Goal: Information Seeking & Learning: Learn about a topic

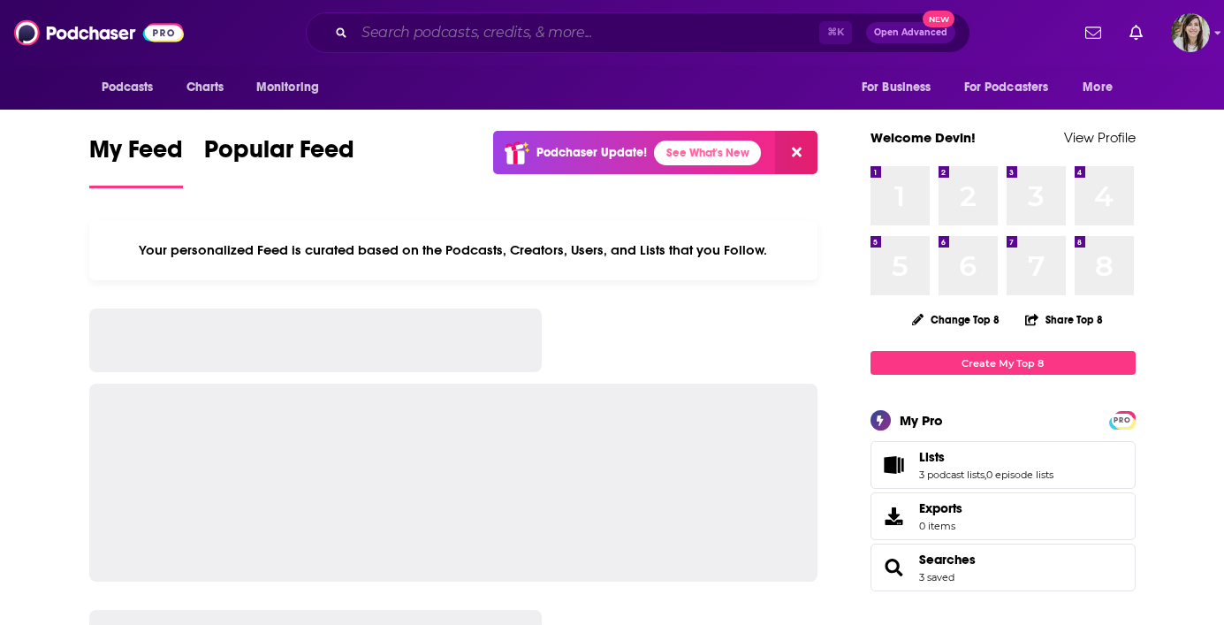
click at [573, 36] on input "Search podcasts, credits, & more..." at bounding box center [586, 33] width 465 height 28
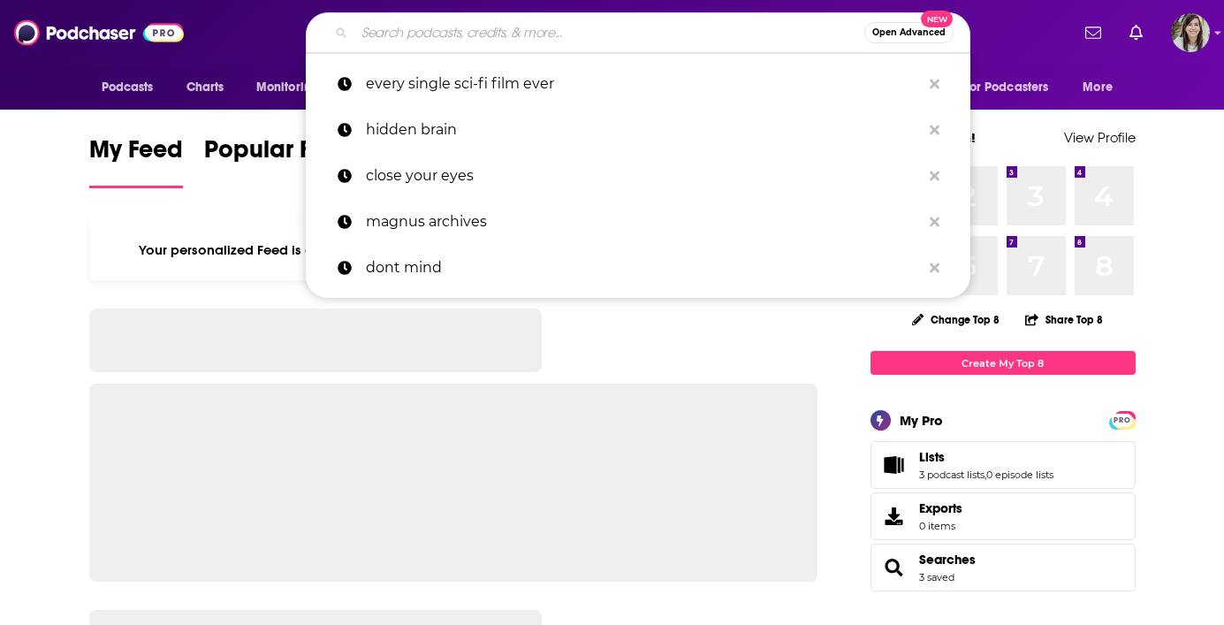
paste input "My So-Called Midlife with [PERSON_NAME]"
type input "My So-Called Midlife with [PERSON_NAME]"
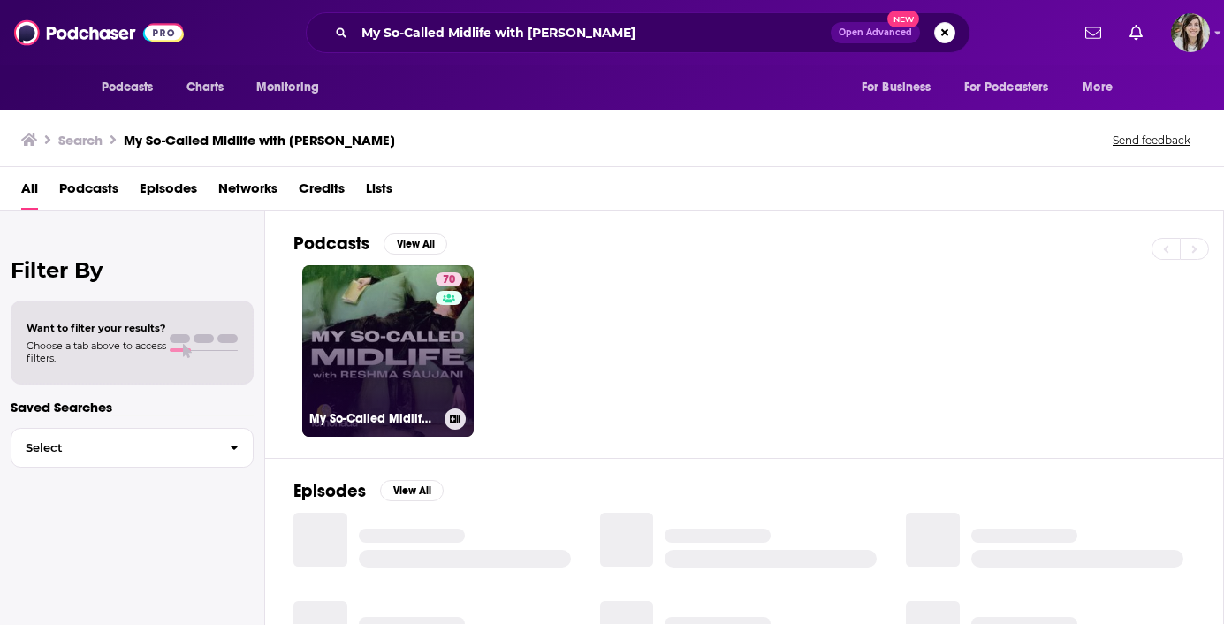
click at [346, 338] on link "70 My So-Called Midlife with [PERSON_NAME]" at bounding box center [387, 350] width 171 height 171
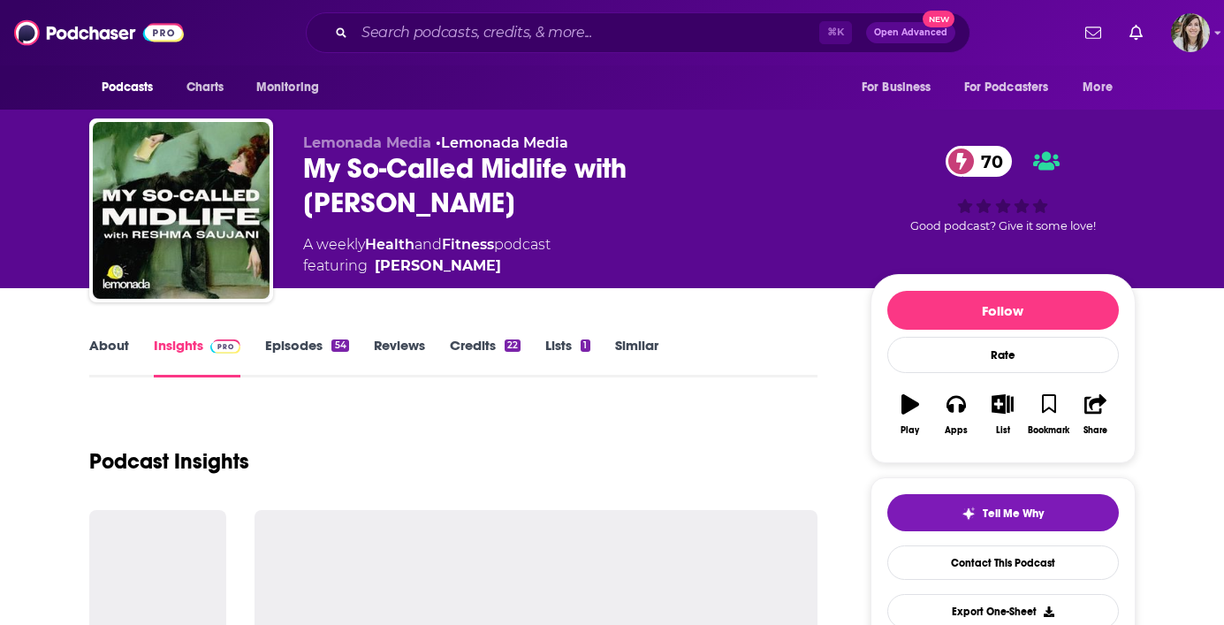
click at [100, 355] on link "About" at bounding box center [109, 357] width 40 height 41
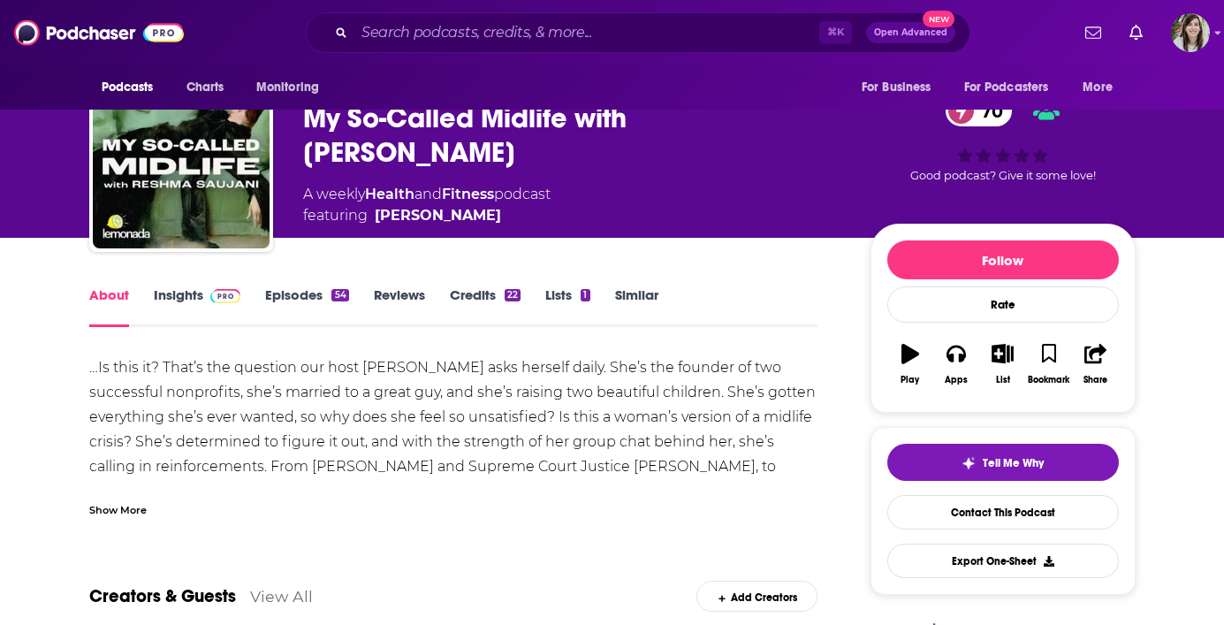
scroll to position [54, 0]
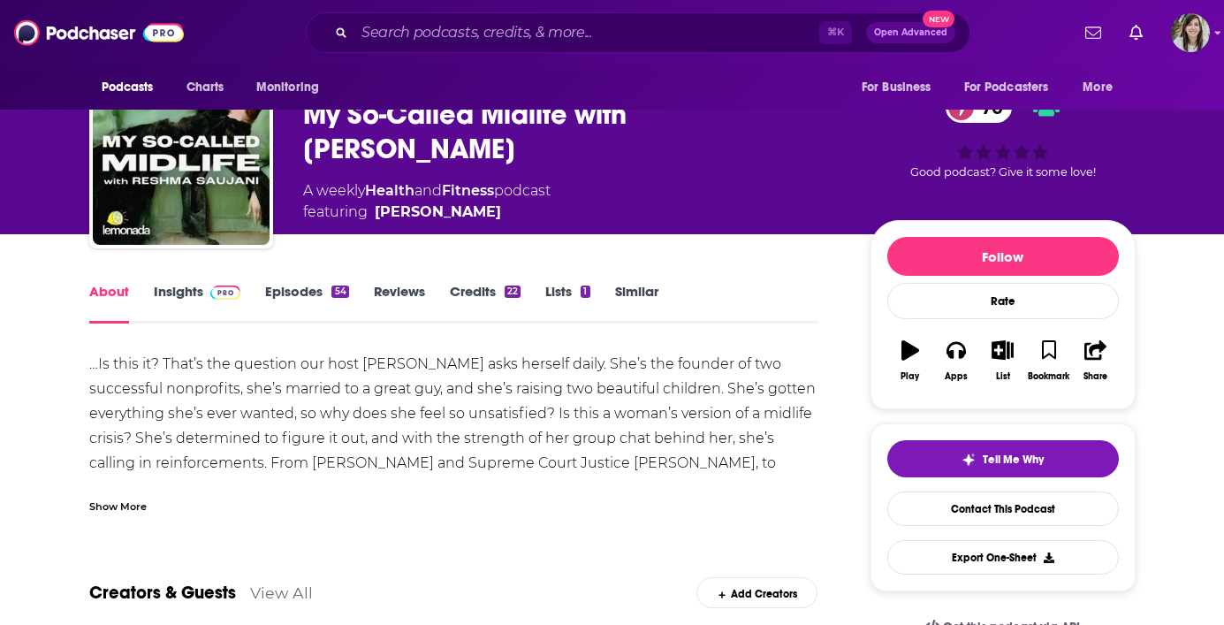
click at [309, 294] on link "Episodes 54" at bounding box center [306, 303] width 83 height 41
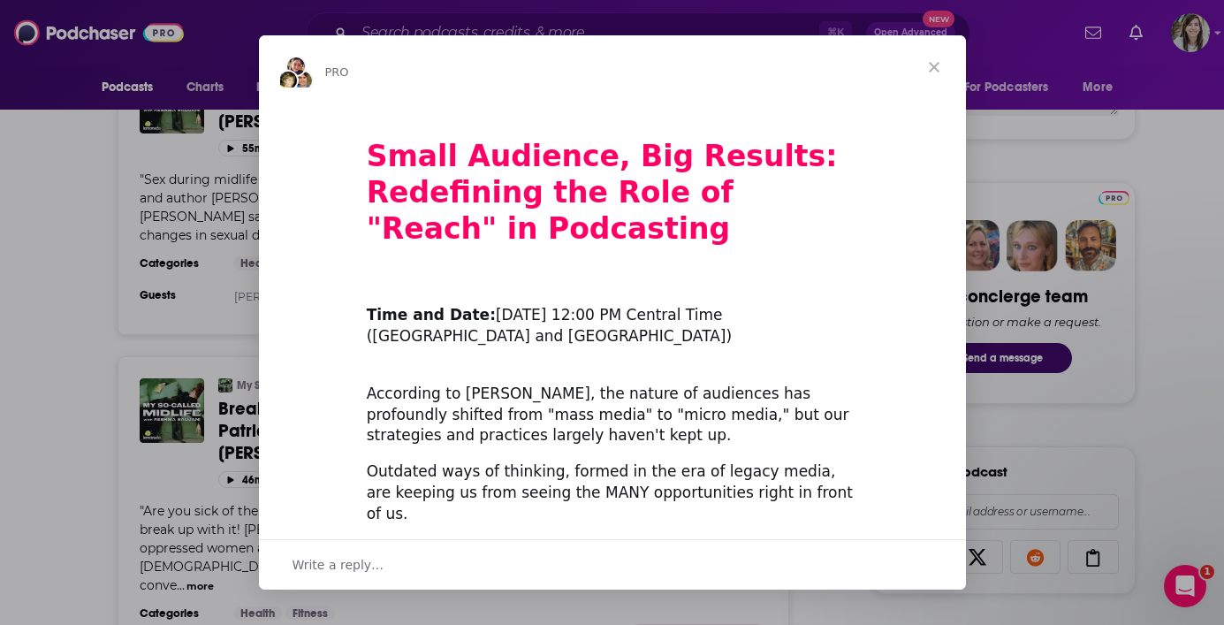
click at [936, 65] on span "Close" at bounding box center [934, 67] width 64 height 64
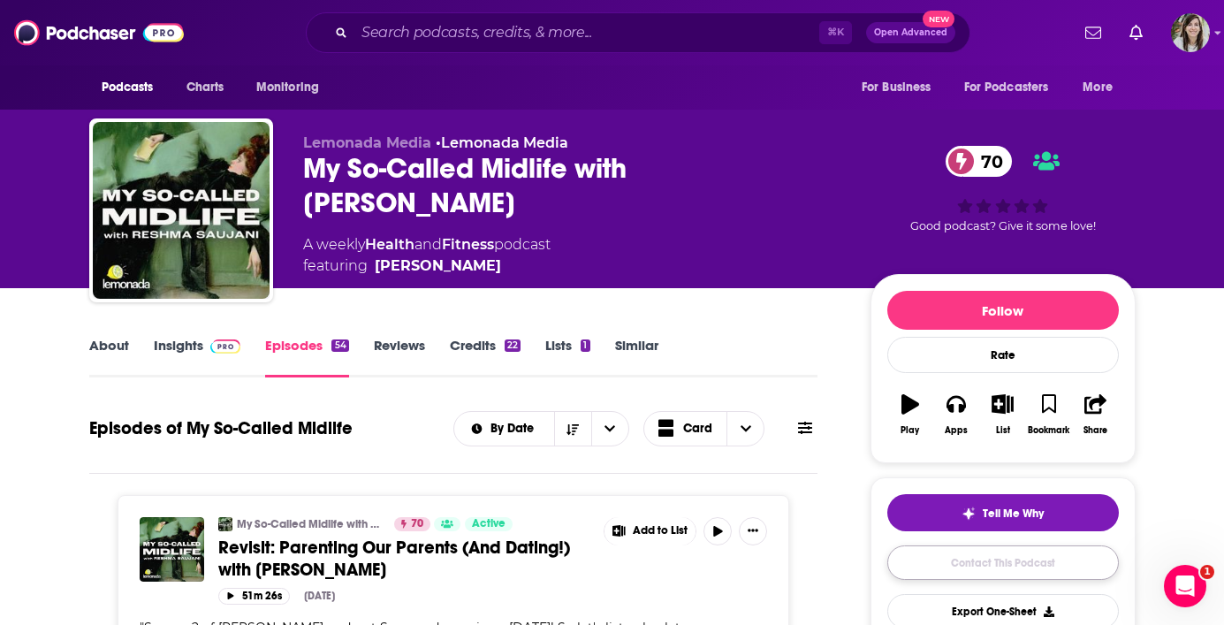
click at [964, 559] on link "Contact This Podcast" at bounding box center [1003, 562] width 232 height 34
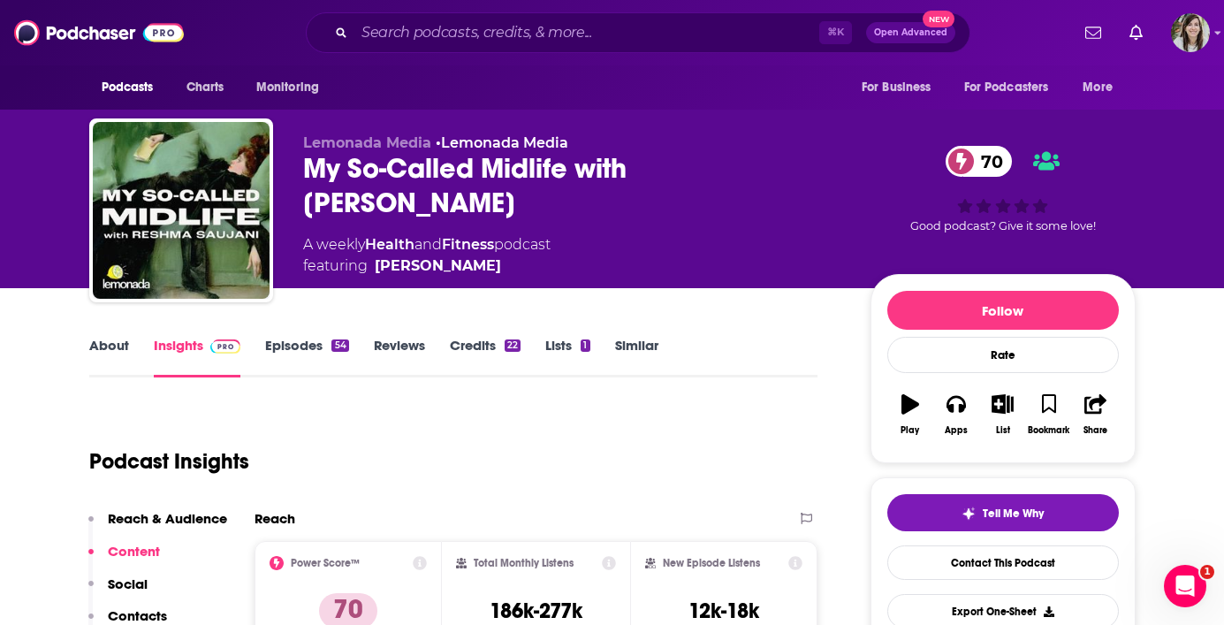
click at [286, 338] on link "Episodes 54" at bounding box center [306, 357] width 83 height 41
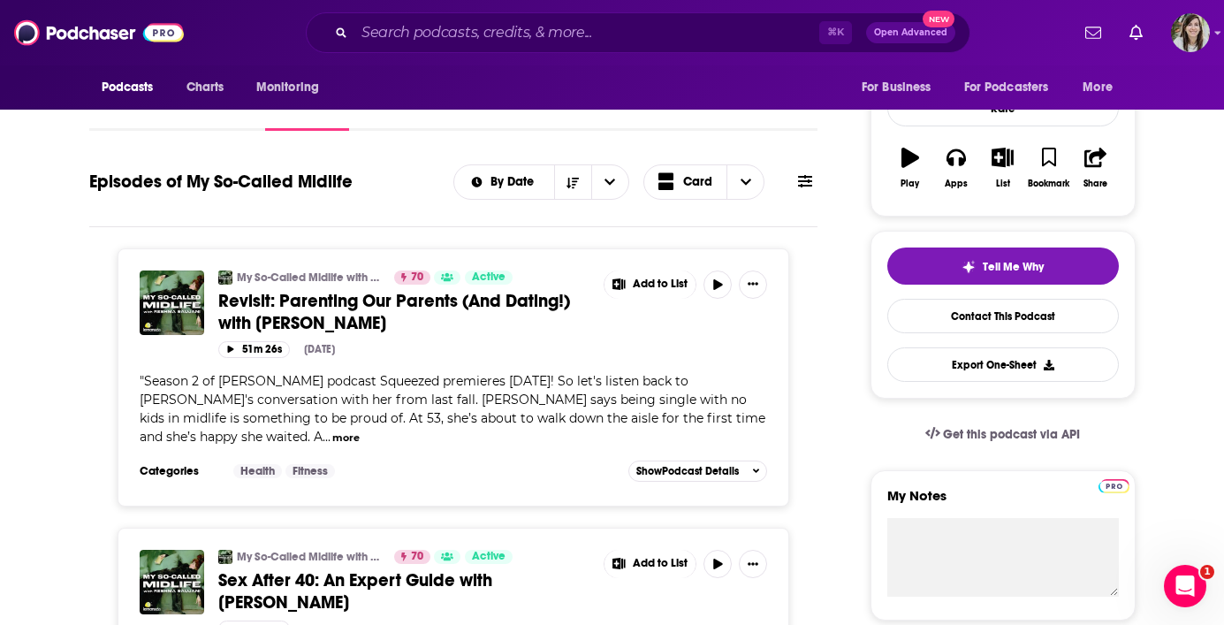
scroll to position [447, 0]
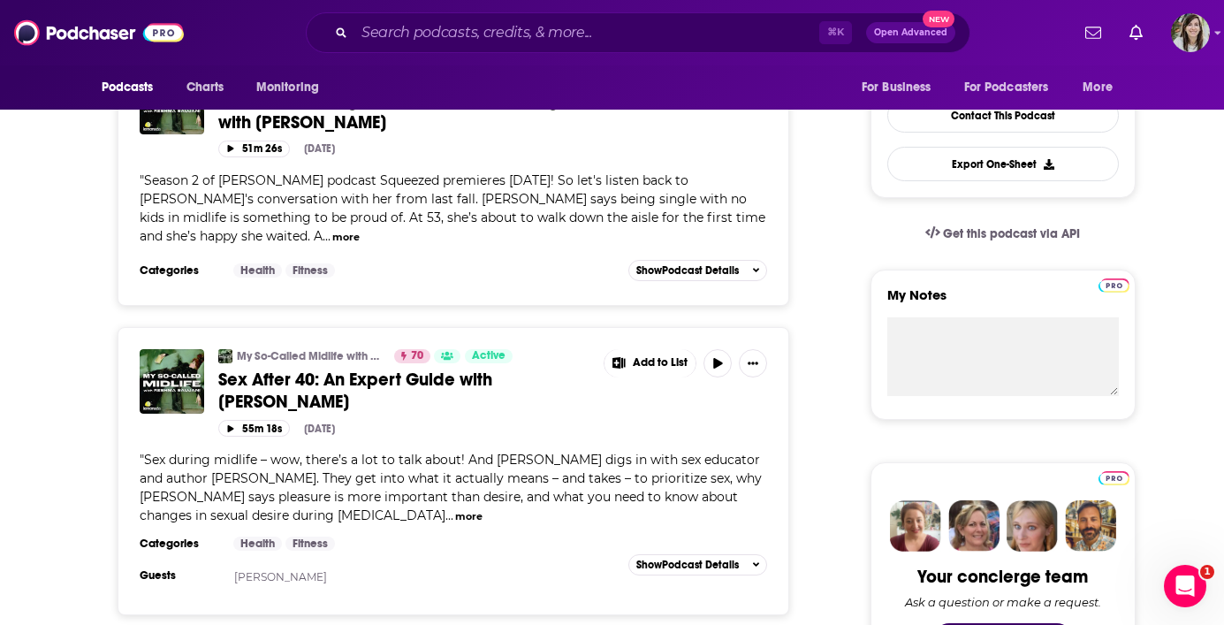
click at [370, 371] on span "Sex After 40: An Expert Guide with [PERSON_NAME]" at bounding box center [355, 390] width 274 height 44
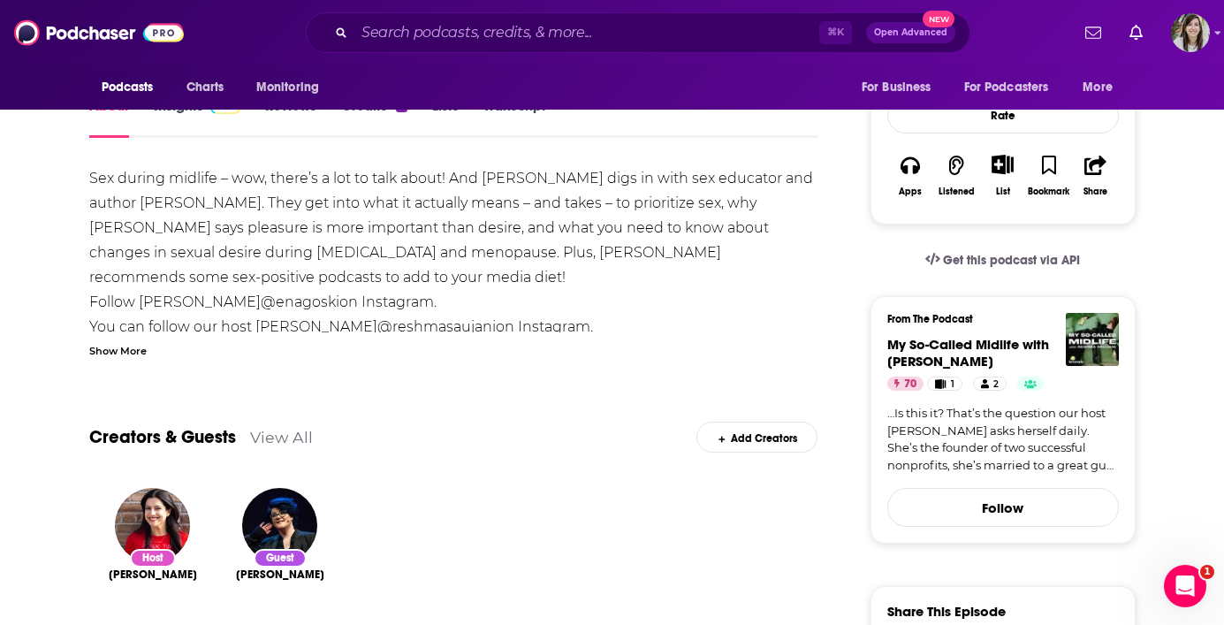
scroll to position [290, 0]
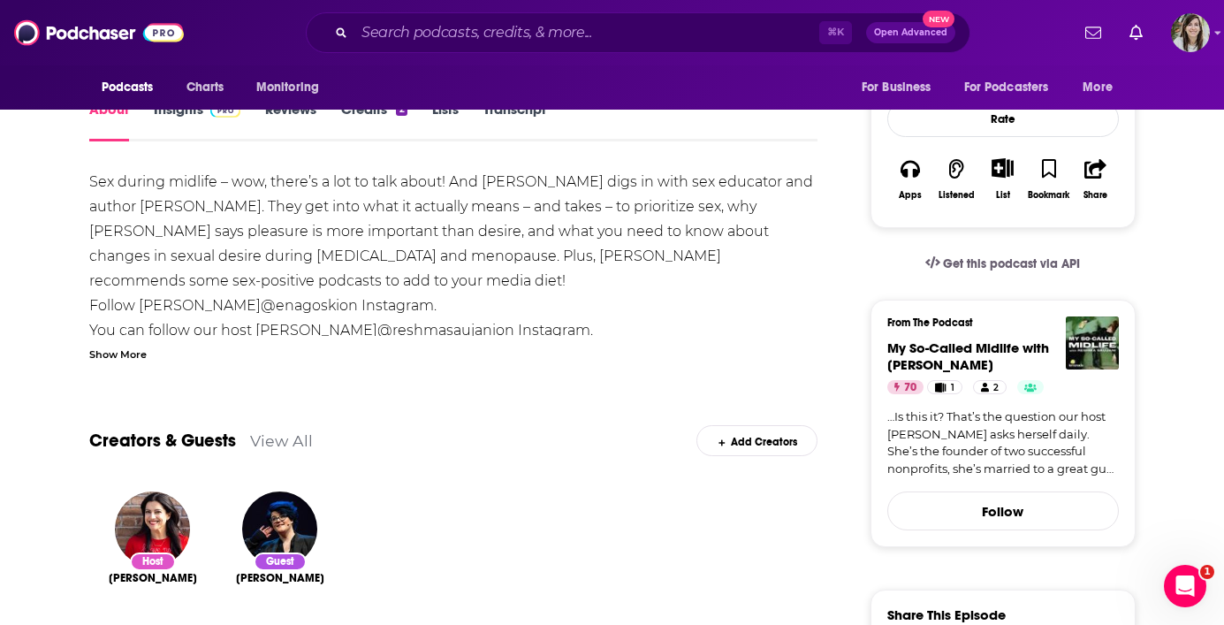
click at [137, 356] on div "Show More" at bounding box center [117, 353] width 57 height 17
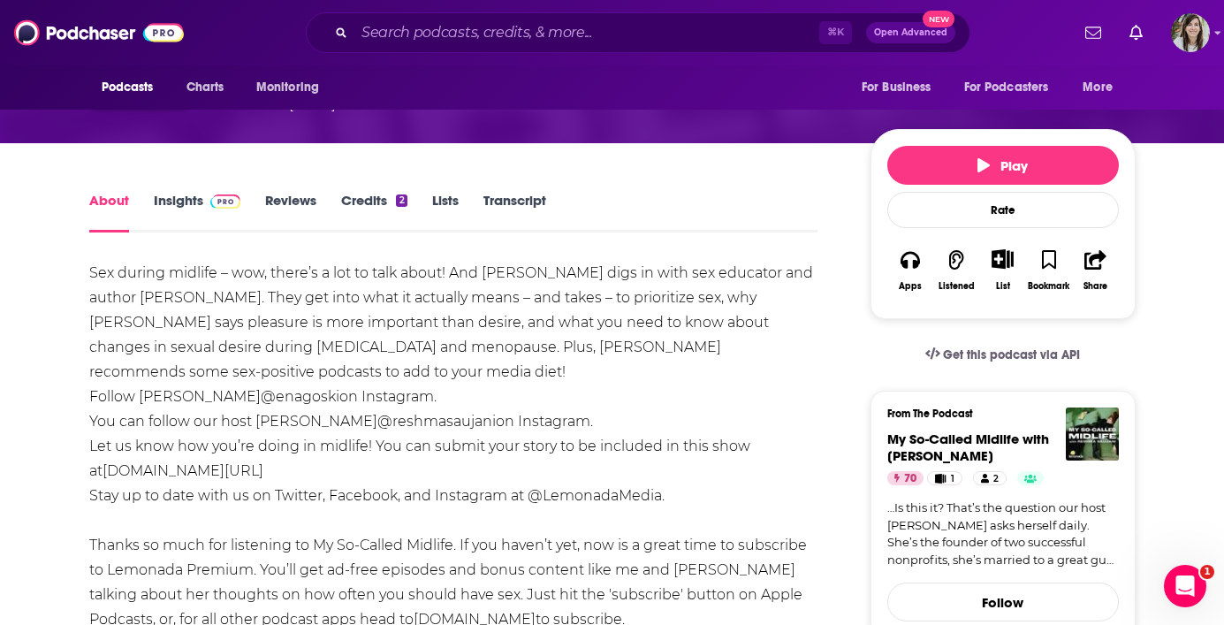
scroll to position [0, 0]
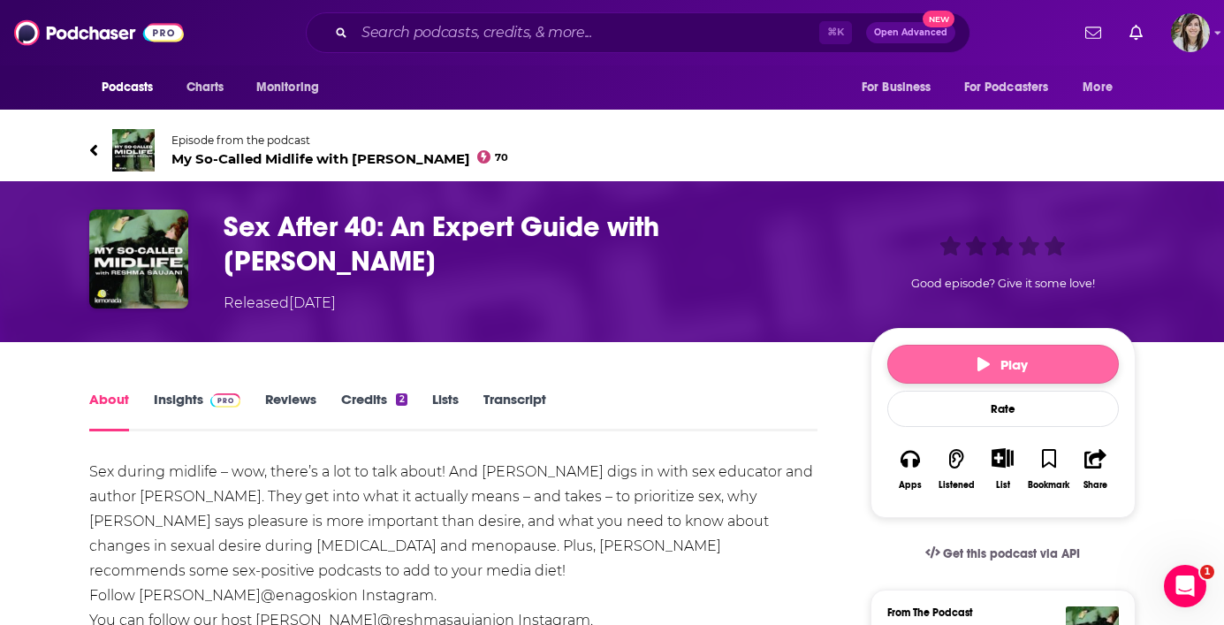
click at [969, 366] on button "Play" at bounding box center [1003, 364] width 232 height 39
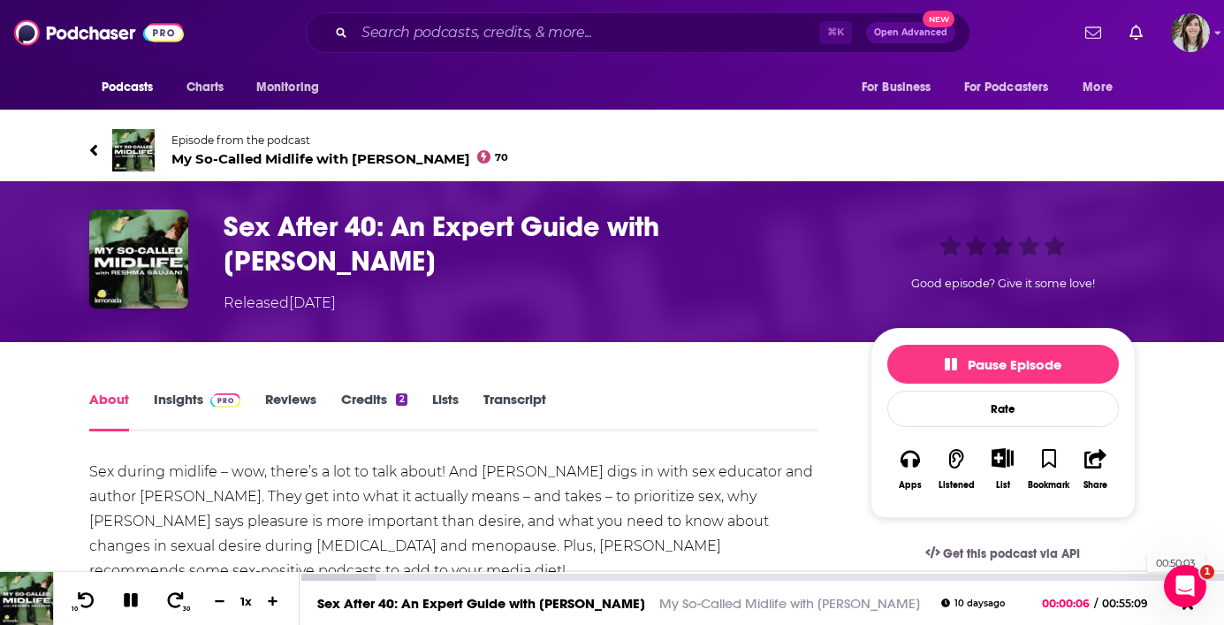
click at [1138, 574] on div "00:50:03" at bounding box center [762, 576] width 924 height 7
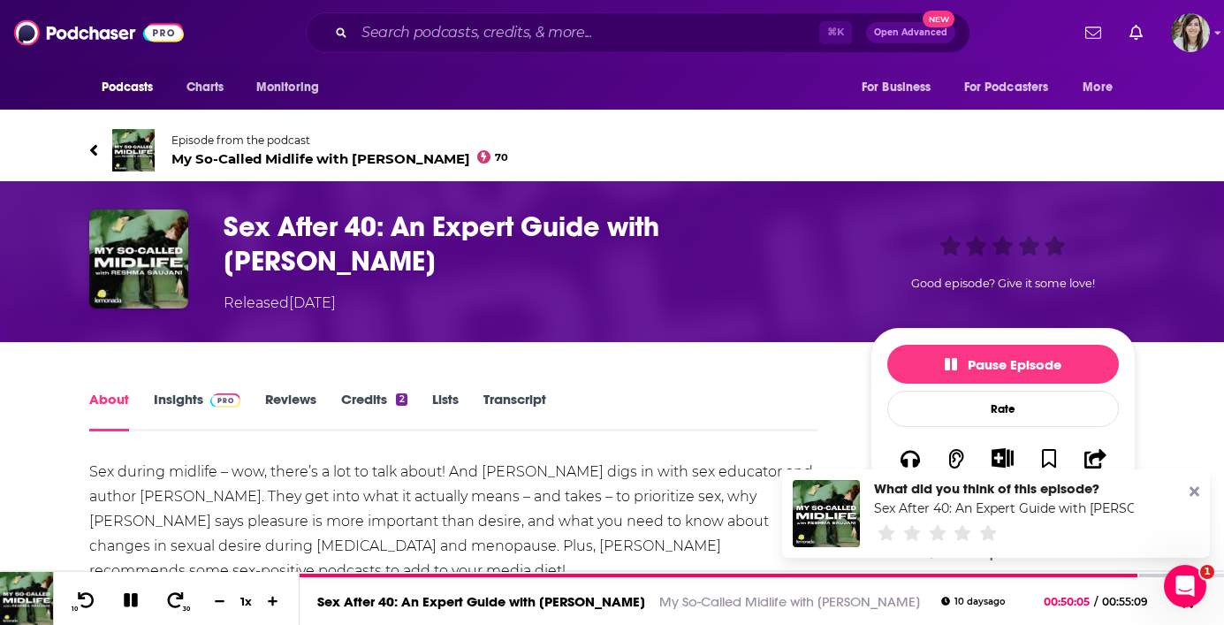
click at [1188, 488] on div "What did you think of this episode? Sex After 40: An Expert Guide with [PERSON_…" at bounding box center [996, 513] width 428 height 88
click at [1197, 491] on icon at bounding box center [1194, 491] width 10 height 14
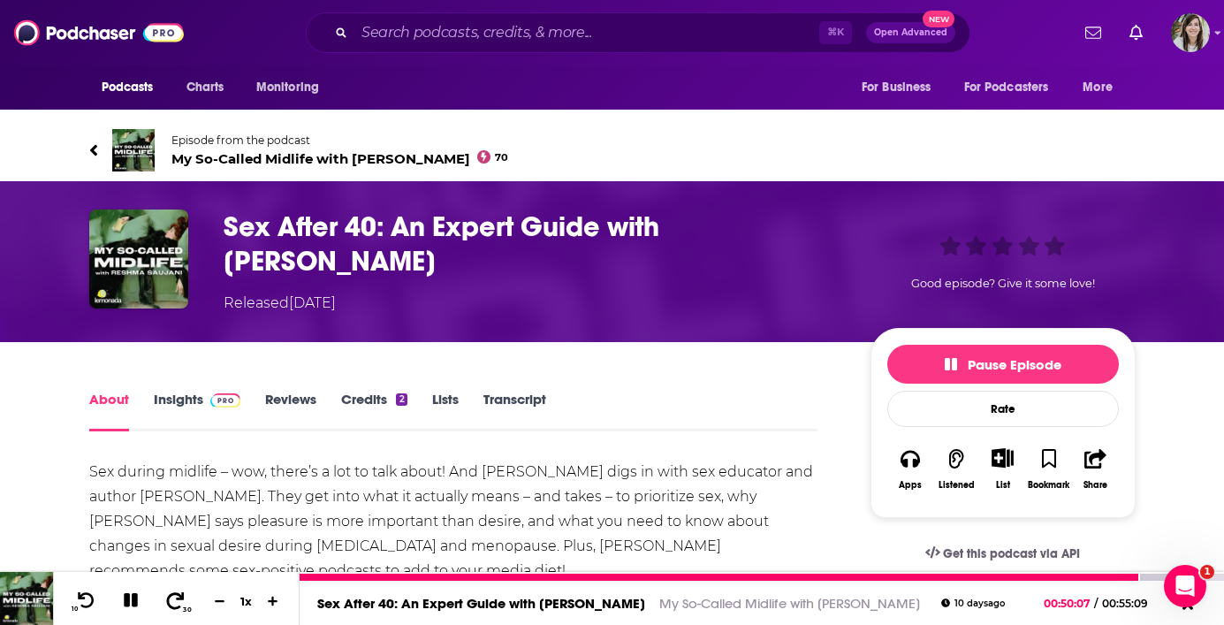
click at [172, 602] on icon at bounding box center [175, 600] width 22 height 18
click at [87, 601] on icon at bounding box center [86, 600] width 22 height 18
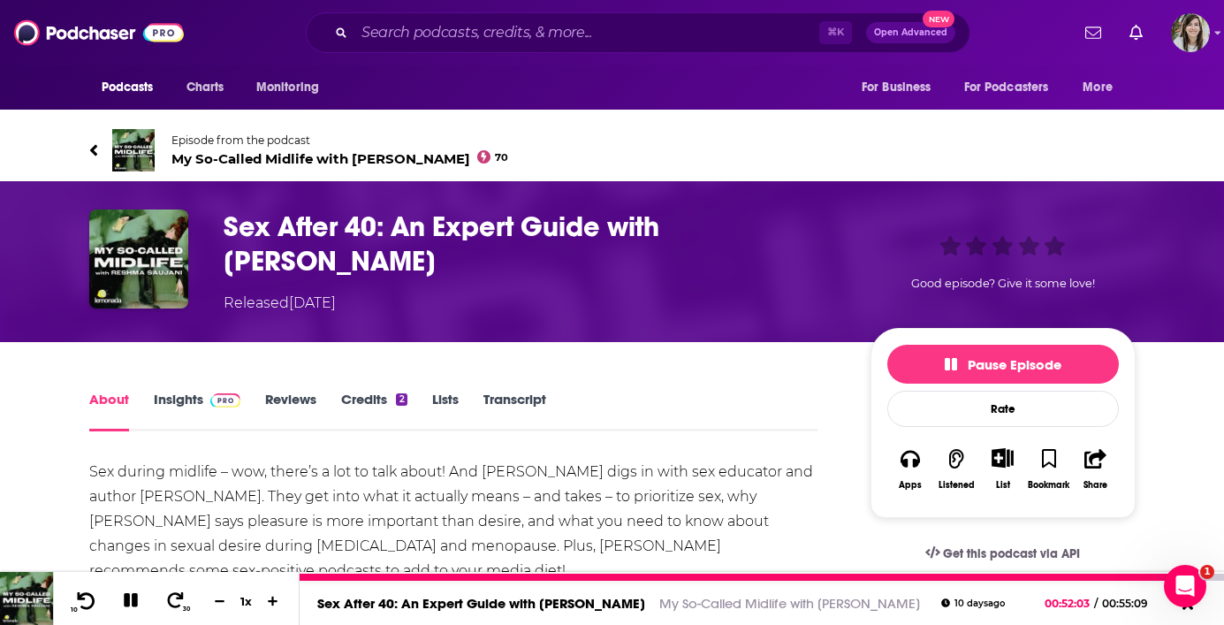
click at [87, 601] on icon at bounding box center [86, 600] width 22 height 18
click at [179, 605] on icon at bounding box center [176, 599] width 18 height 17
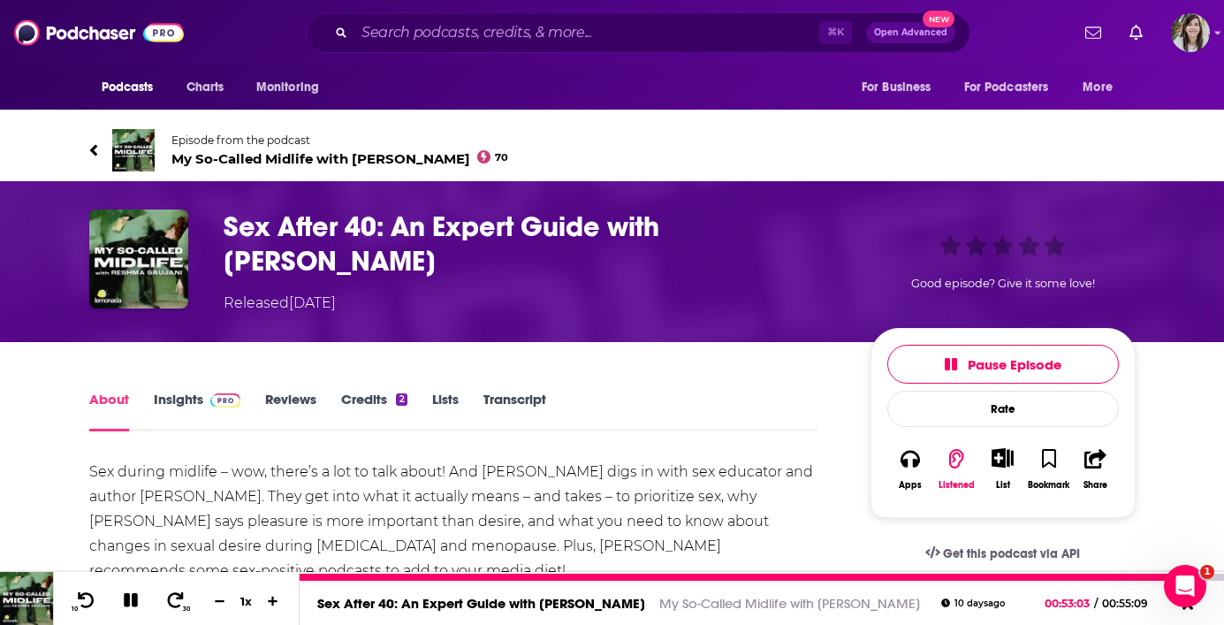
click at [134, 602] on icon at bounding box center [130, 599] width 19 height 19
click at [87, 601] on icon at bounding box center [86, 600] width 22 height 18
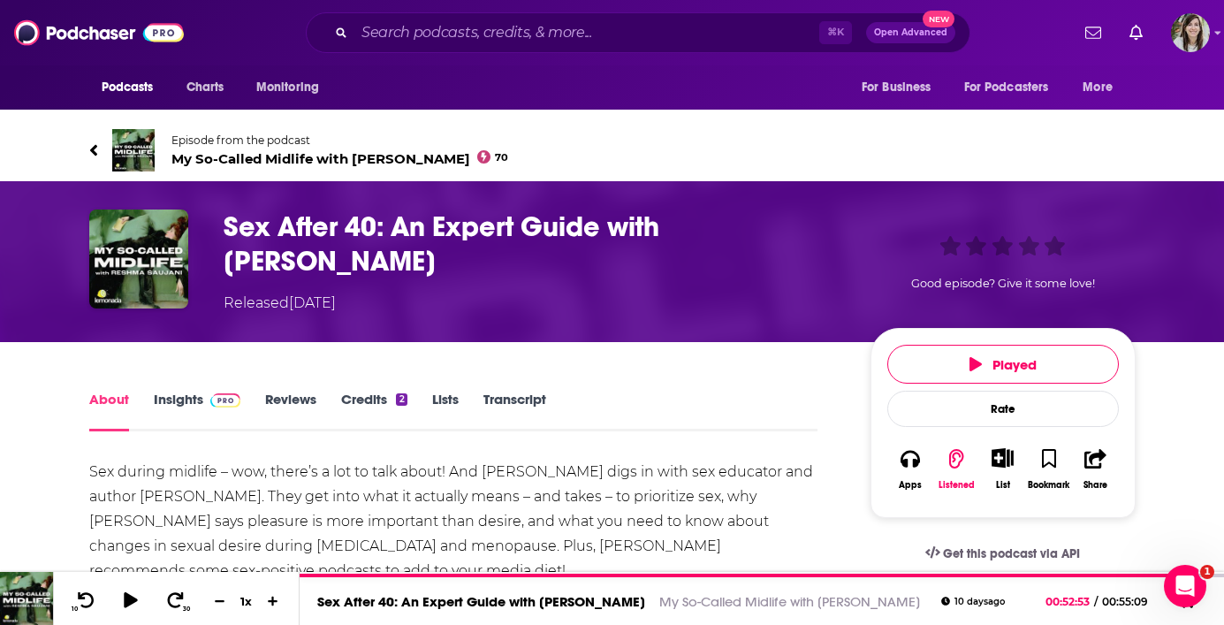
click at [522, 404] on link "Transcript" at bounding box center [514, 411] width 63 height 41
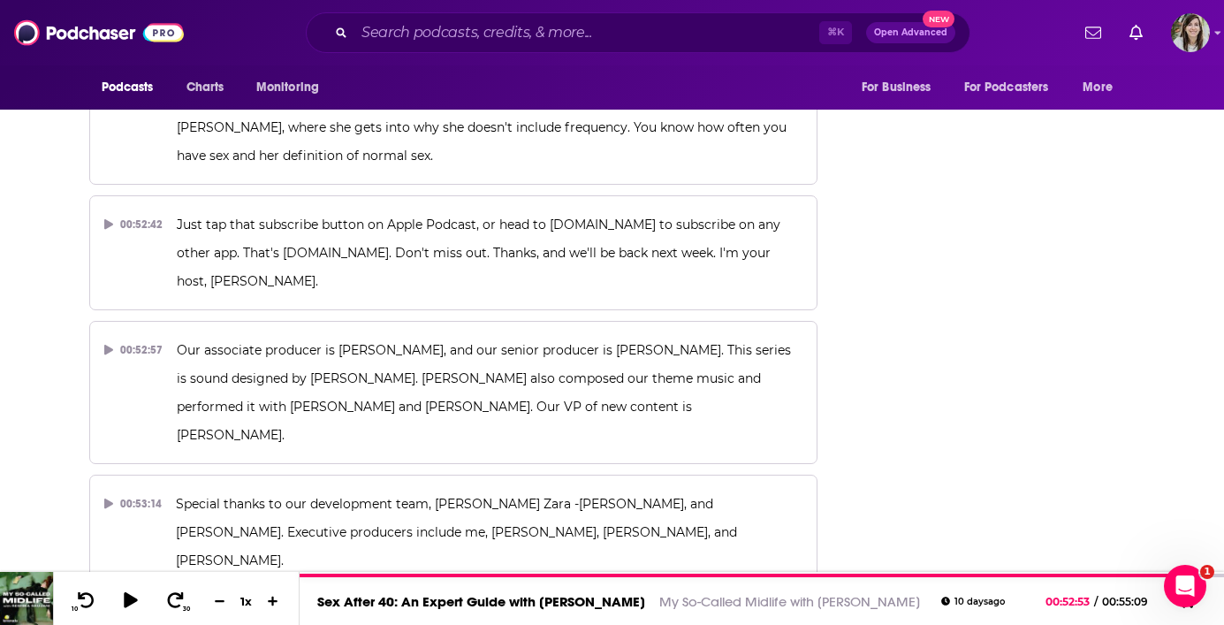
scroll to position [26801, 0]
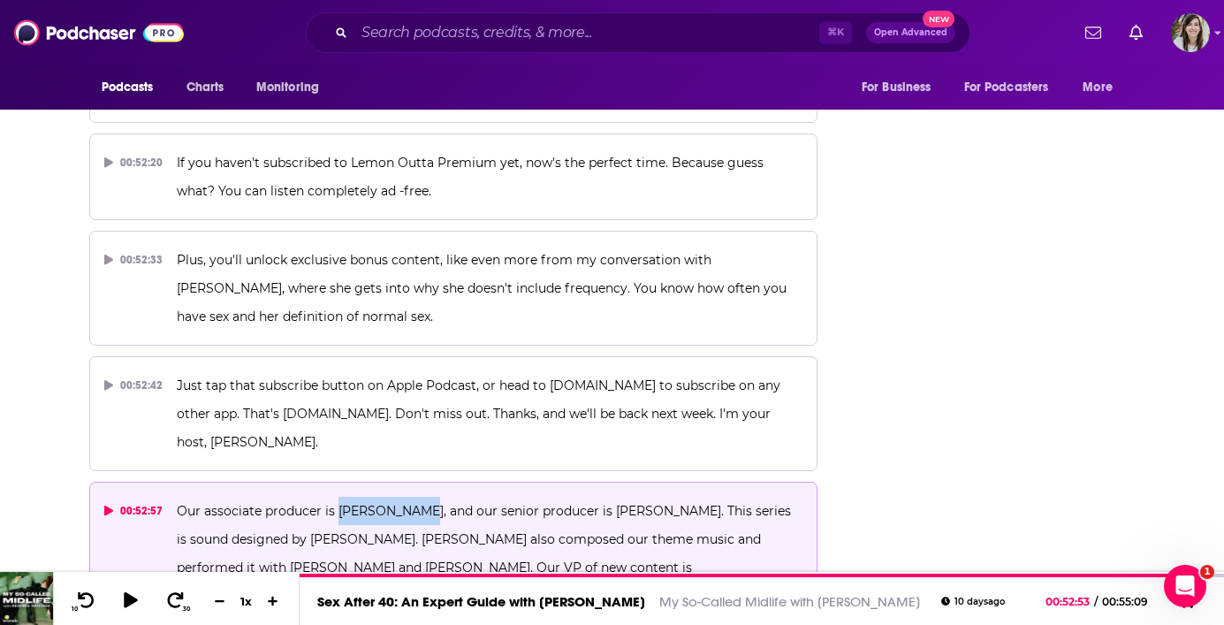
drag, startPoint x: 409, startPoint y: 257, endPoint x: 334, endPoint y: 259, distance: 75.1
click at [334, 503] on span "Our associate producer is [PERSON_NAME], and our senior producer is [PERSON_NAM…" at bounding box center [486, 553] width 618 height 101
copy span "[PERSON_NAME]"
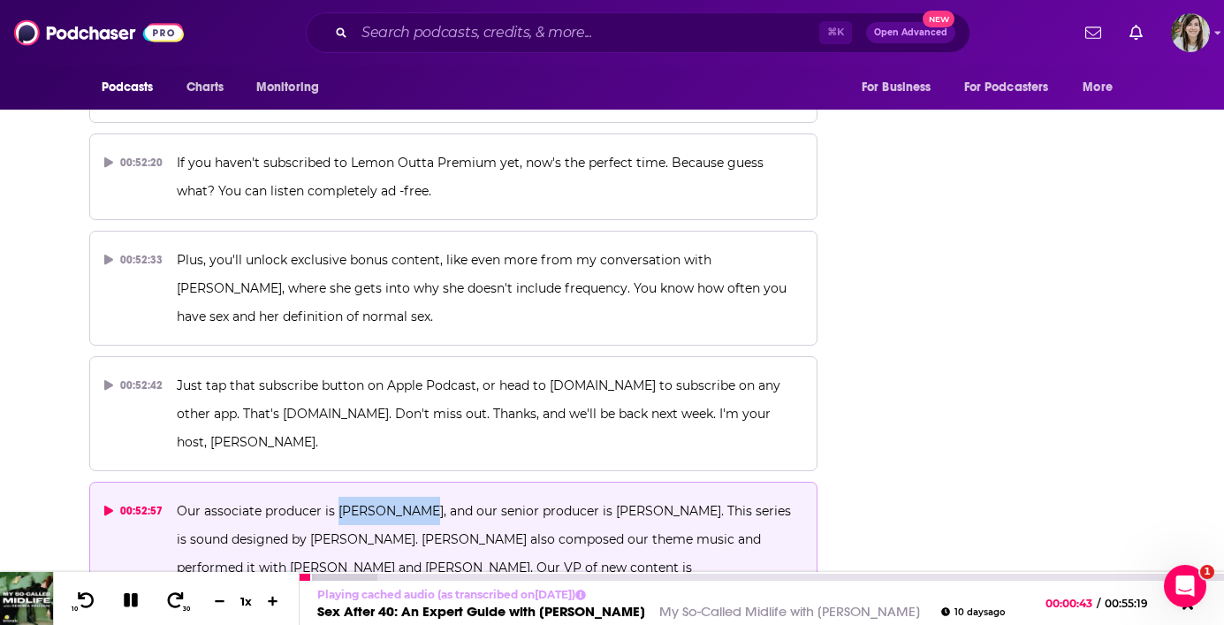
click at [123, 602] on icon at bounding box center [131, 600] width 20 height 16
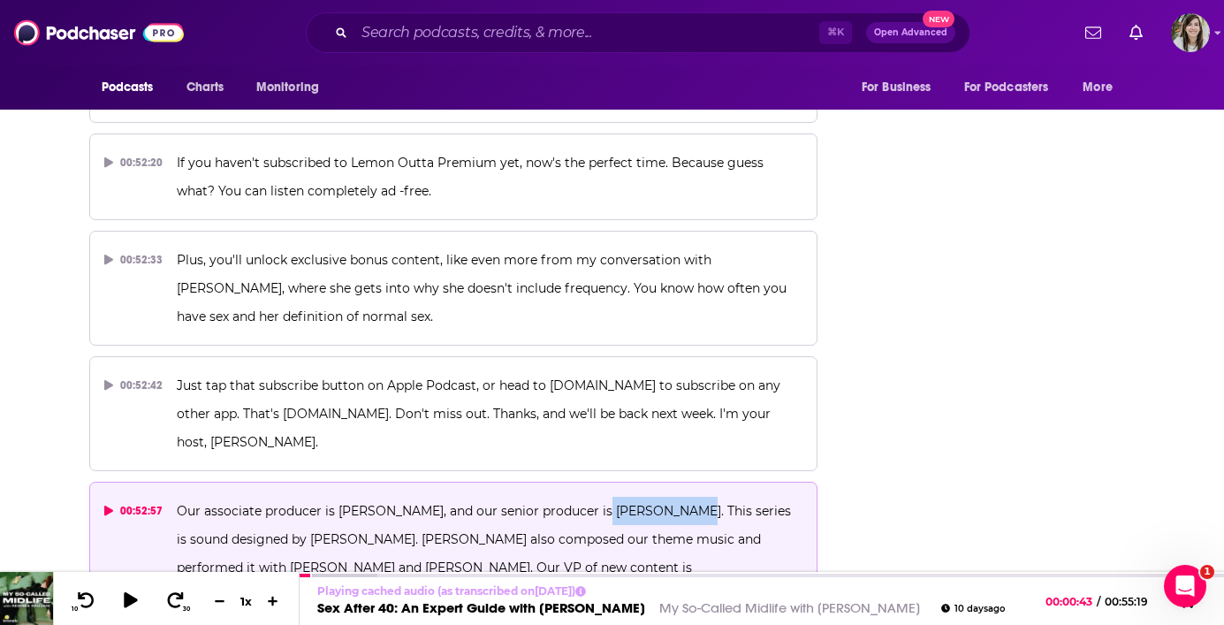
drag, startPoint x: 667, startPoint y: 254, endPoint x: 581, endPoint y: 259, distance: 85.8
click at [581, 503] on span "Our associate producer is [PERSON_NAME], and our senior producer is [PERSON_NAM…" at bounding box center [486, 553] width 618 height 101
copy span "[PERSON_NAME]"
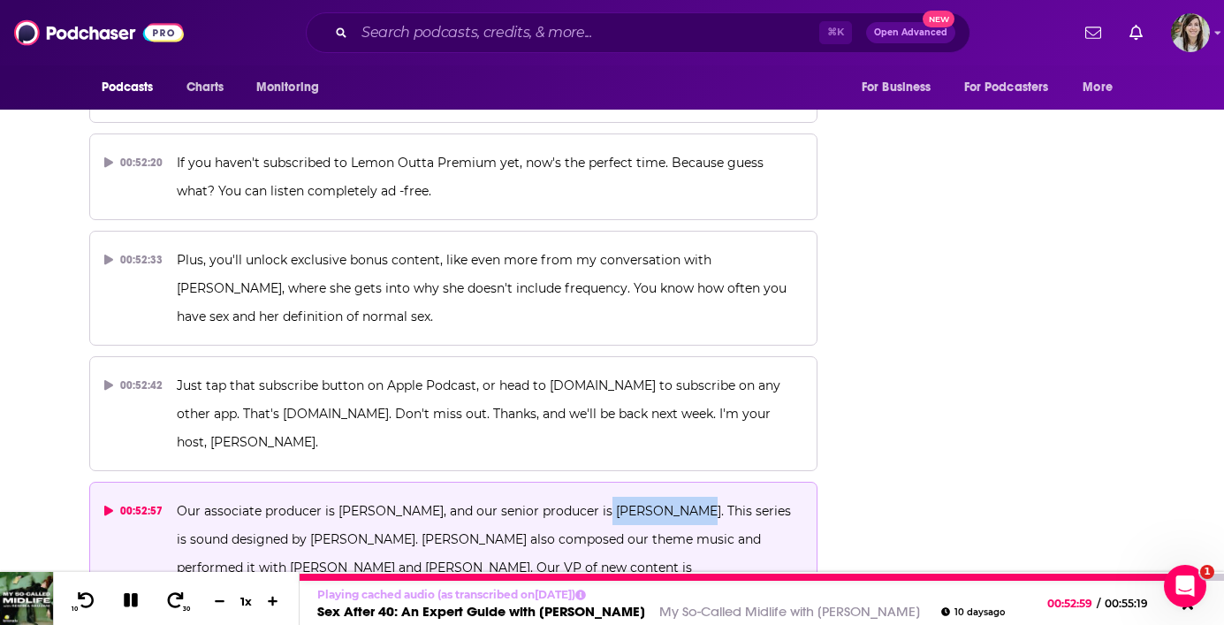
click at [126, 601] on icon at bounding box center [130, 600] width 17 height 17
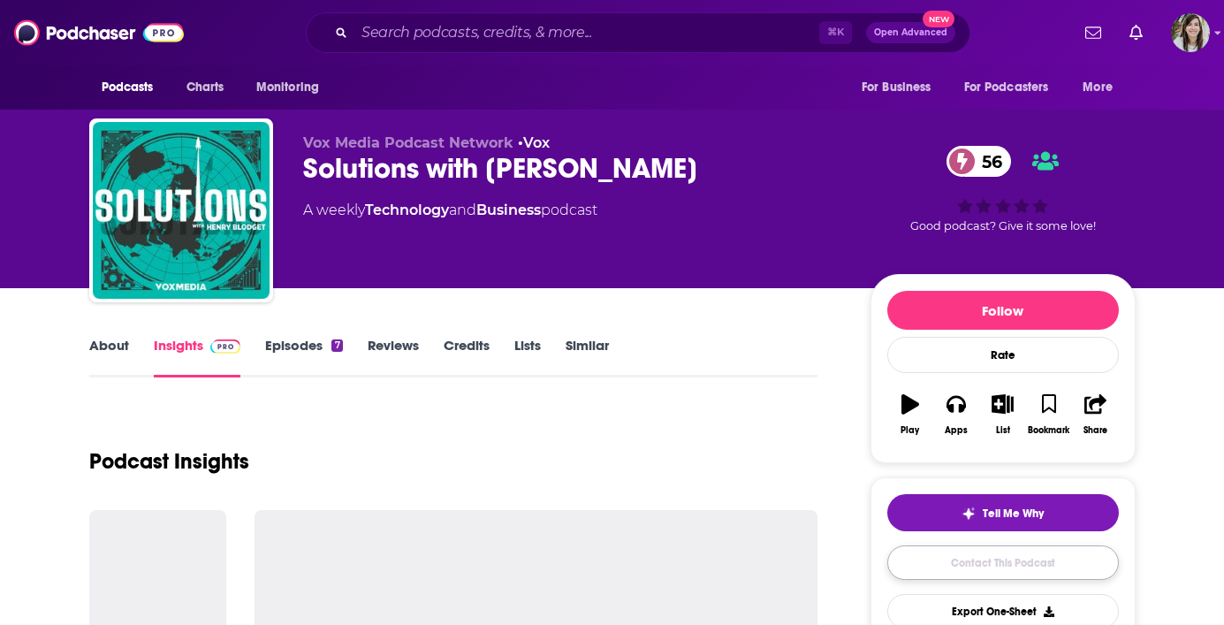
click at [1029, 561] on link "Contact This Podcast" at bounding box center [1003, 562] width 232 height 34
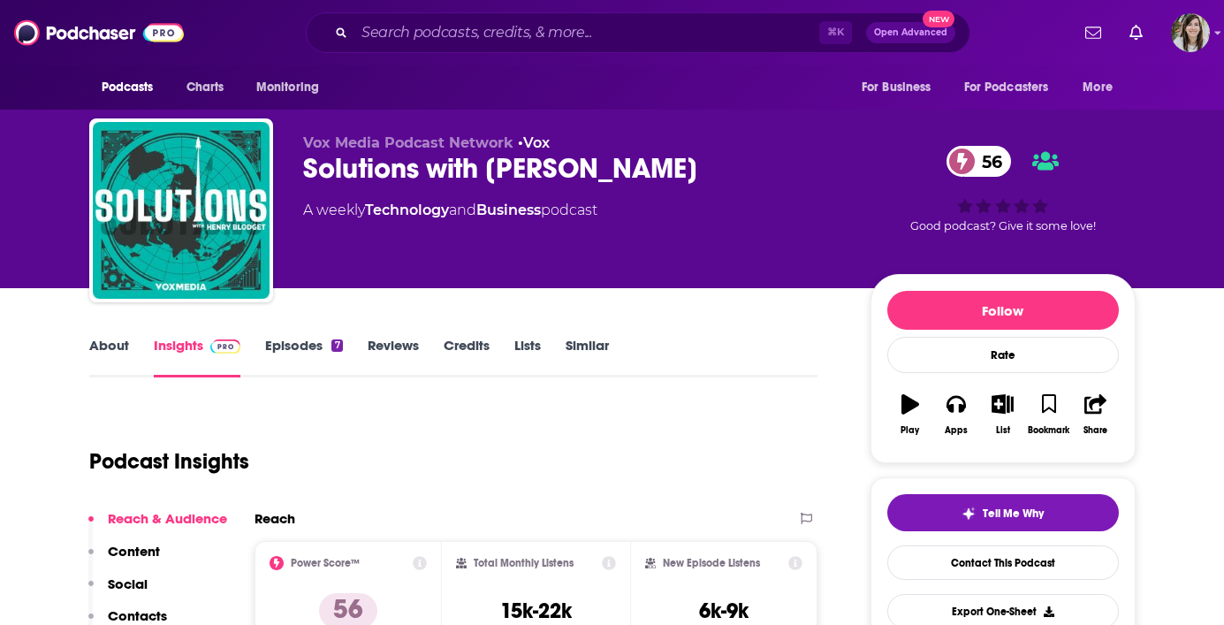
click at [295, 349] on link "Episodes 7" at bounding box center [303, 357] width 77 height 41
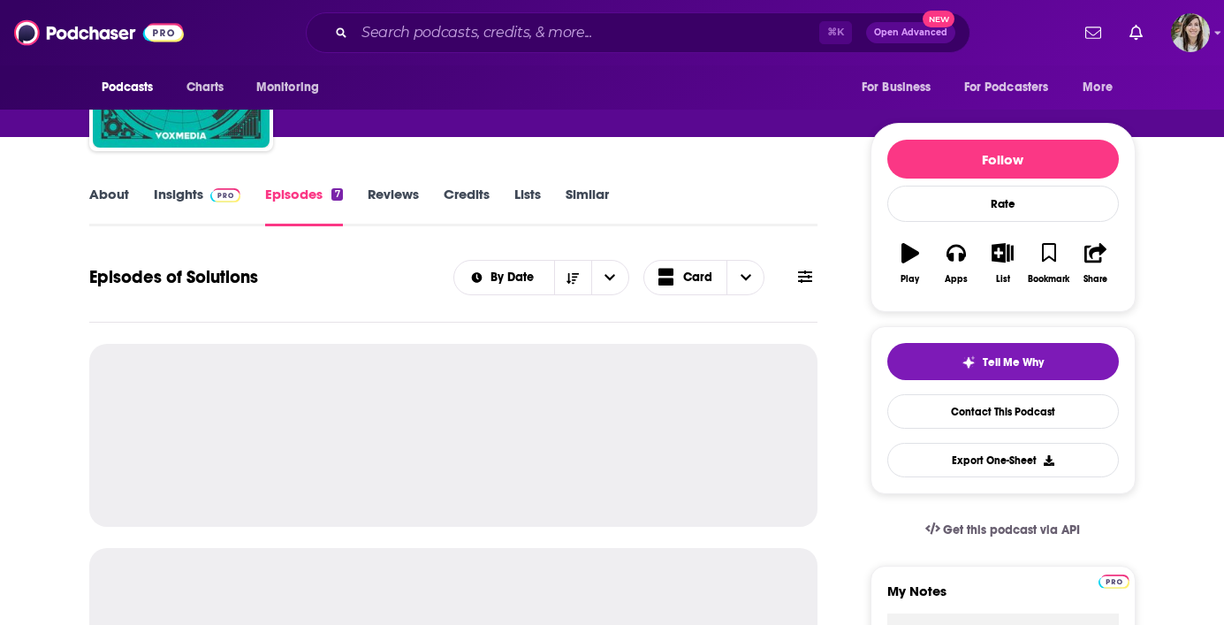
scroll to position [281, 0]
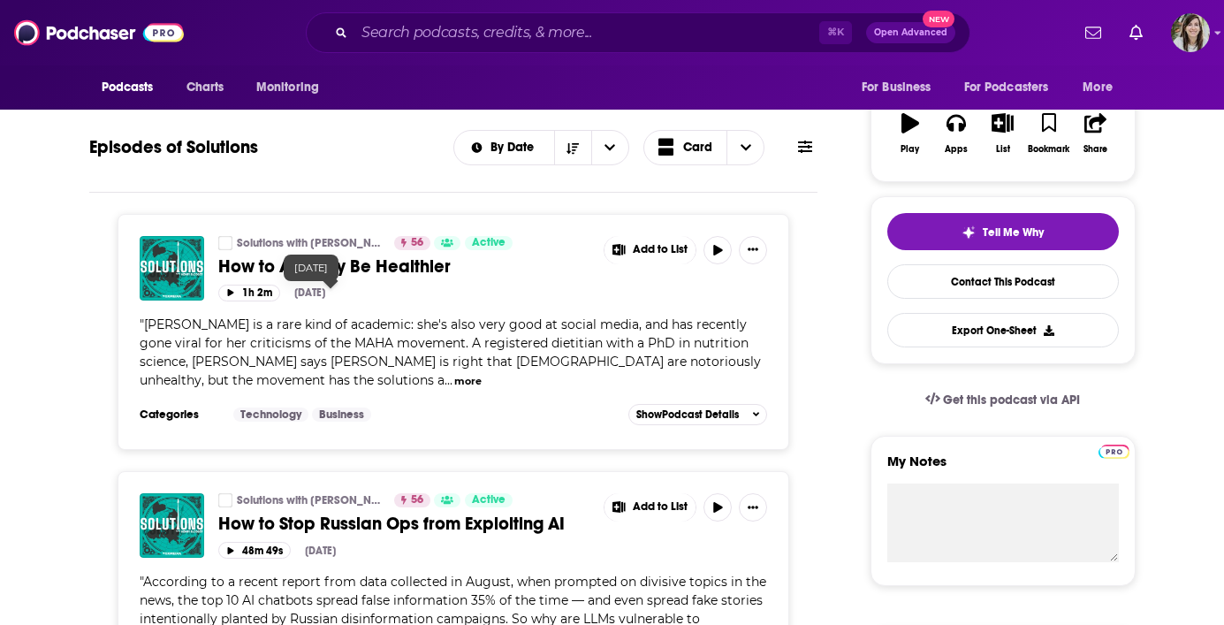
click at [413, 265] on span "How to Actually Be Healthier" at bounding box center [334, 266] width 232 height 22
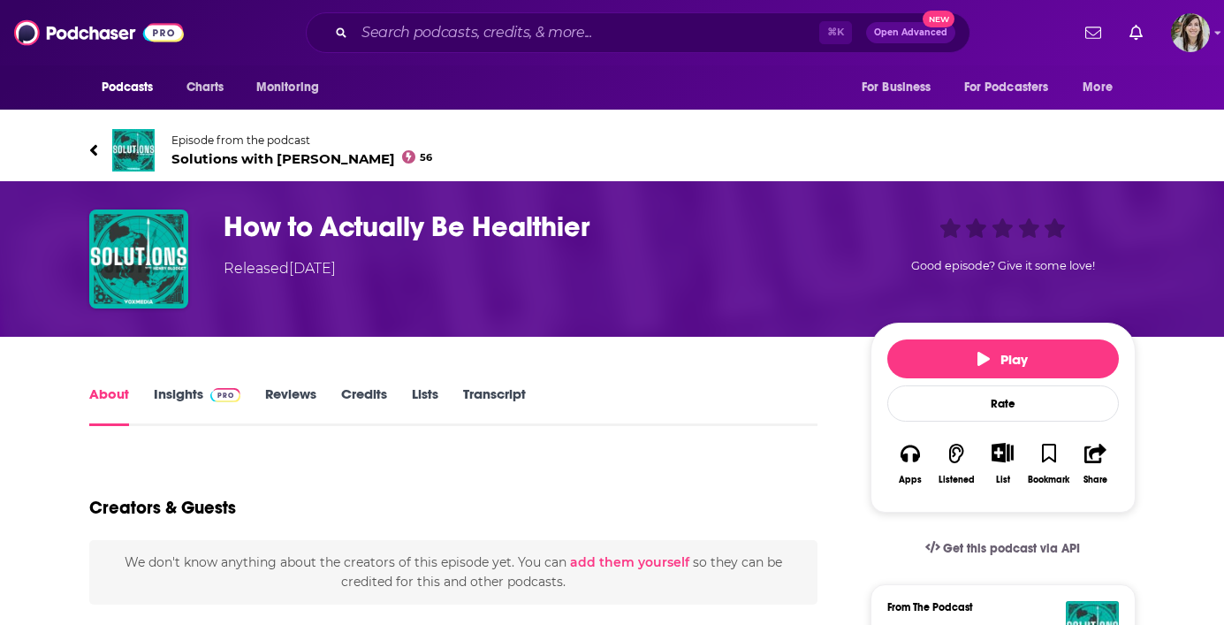
scroll to position [211, 0]
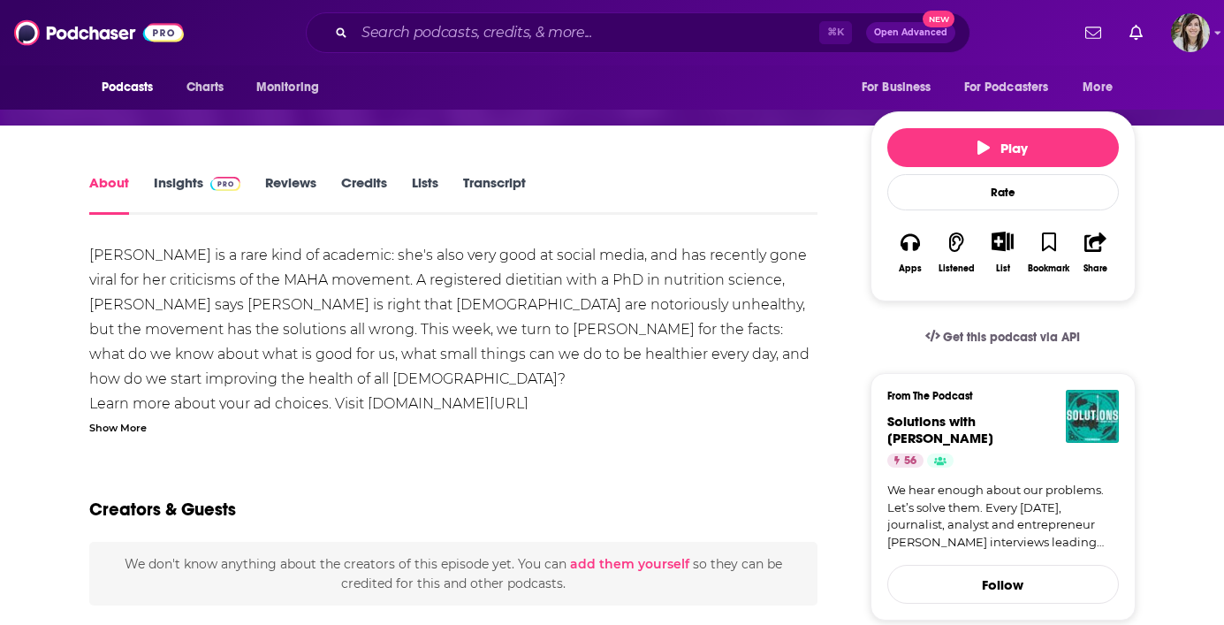
click at [484, 184] on link "Transcript" at bounding box center [494, 194] width 63 height 41
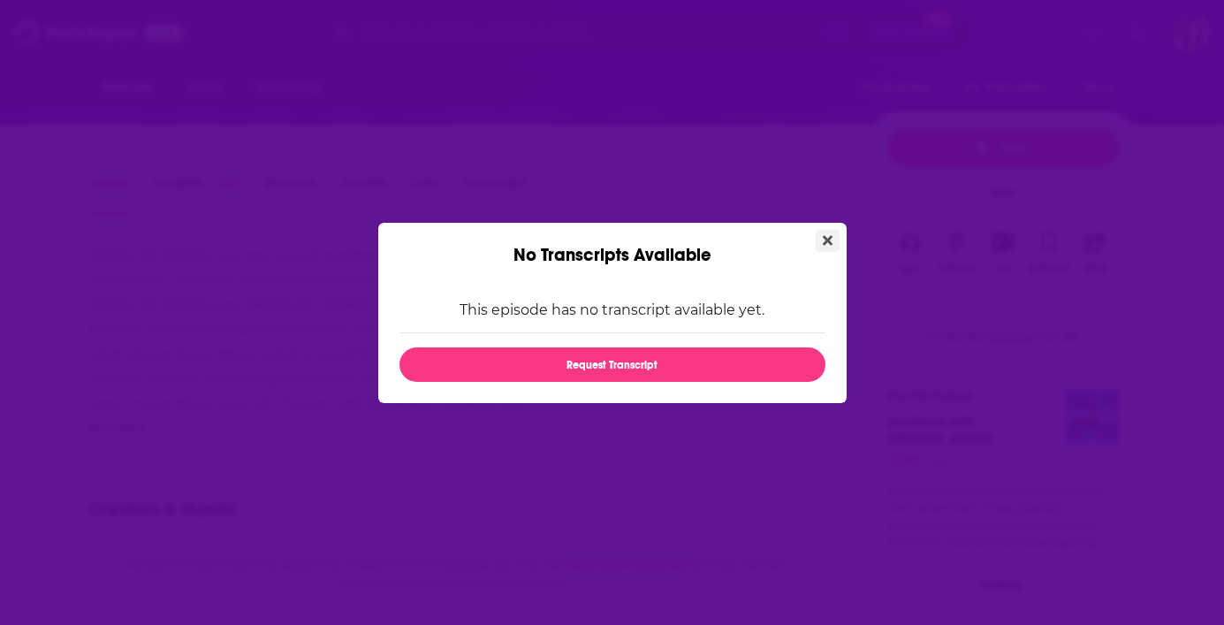
click at [827, 241] on icon "Close" at bounding box center [828, 240] width 10 height 10
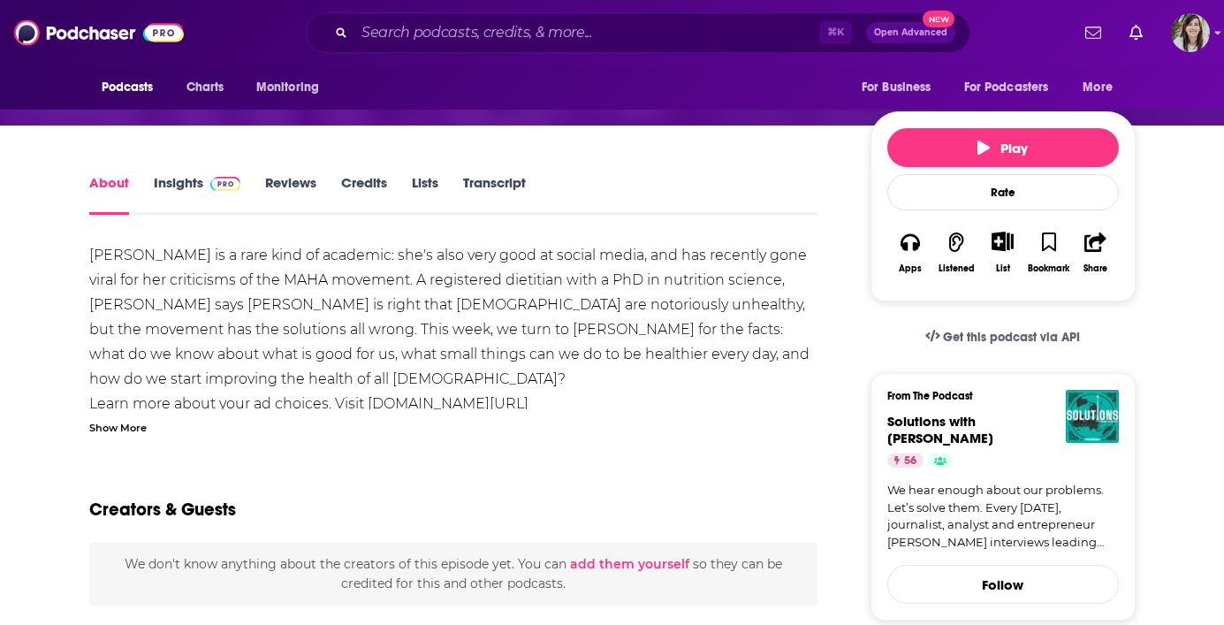
scroll to position [211, 0]
click at [1001, 158] on button "Play" at bounding box center [1003, 147] width 232 height 39
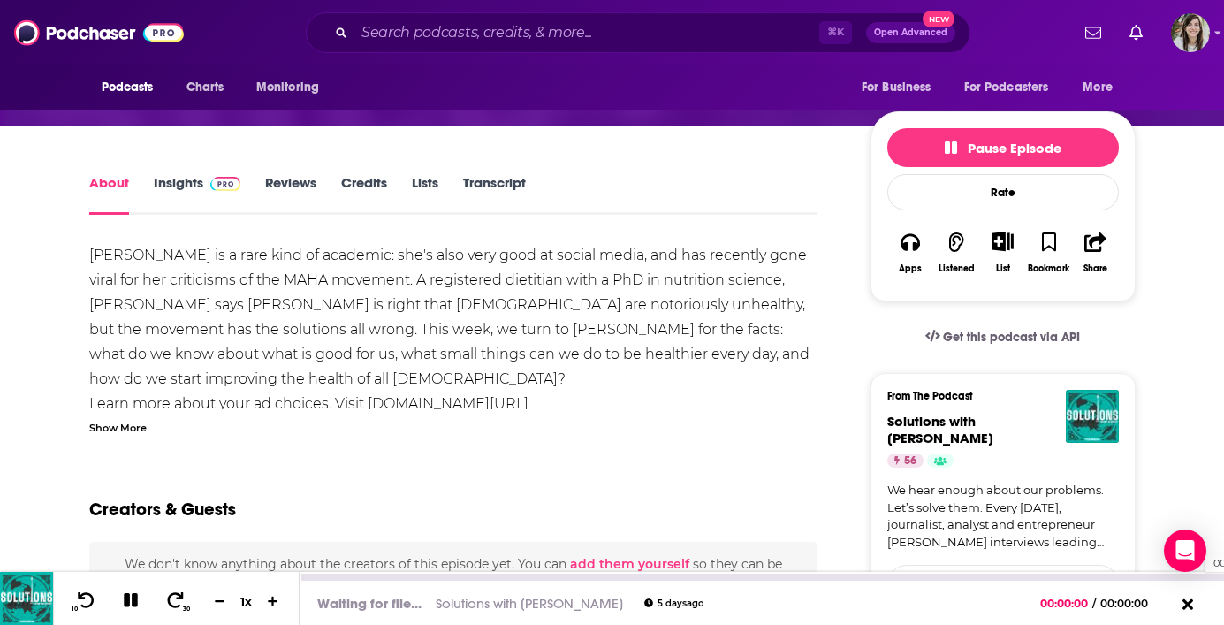
click at [1196, 573] on div "00:00:00" at bounding box center [762, 576] width 924 height 7
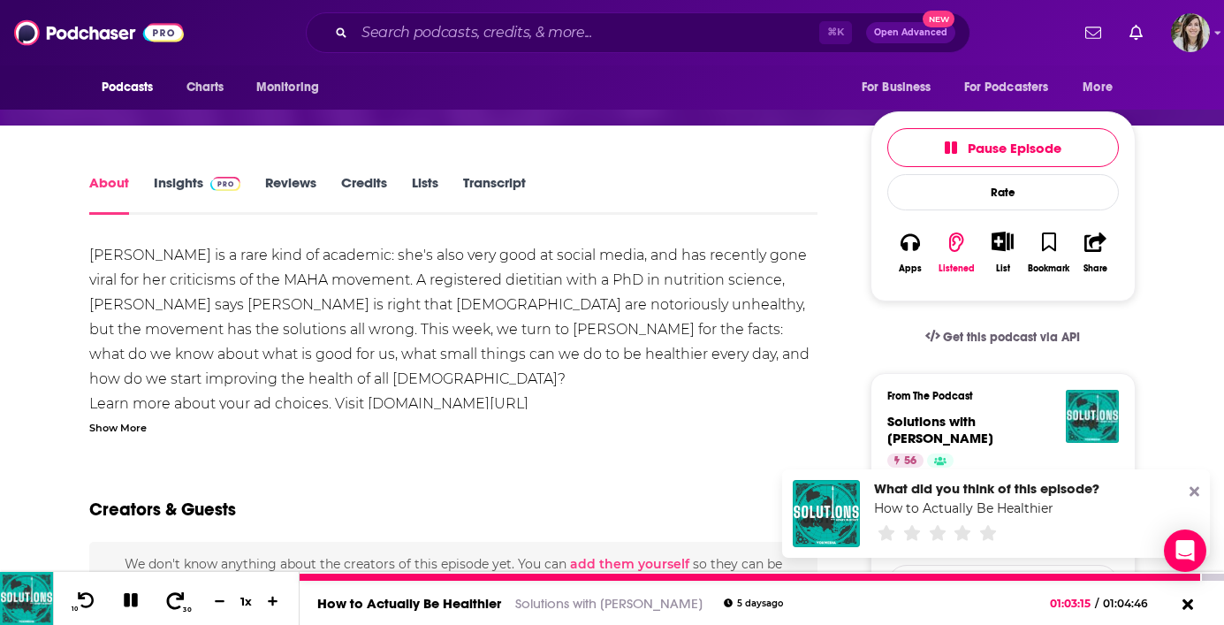
click at [188, 603] on button "30" at bounding box center [176, 601] width 36 height 25
click at [130, 599] on icon at bounding box center [131, 600] width 20 height 16
click at [125, 594] on icon at bounding box center [130, 600] width 15 height 18
click at [125, 601] on icon at bounding box center [131, 600] width 14 height 14
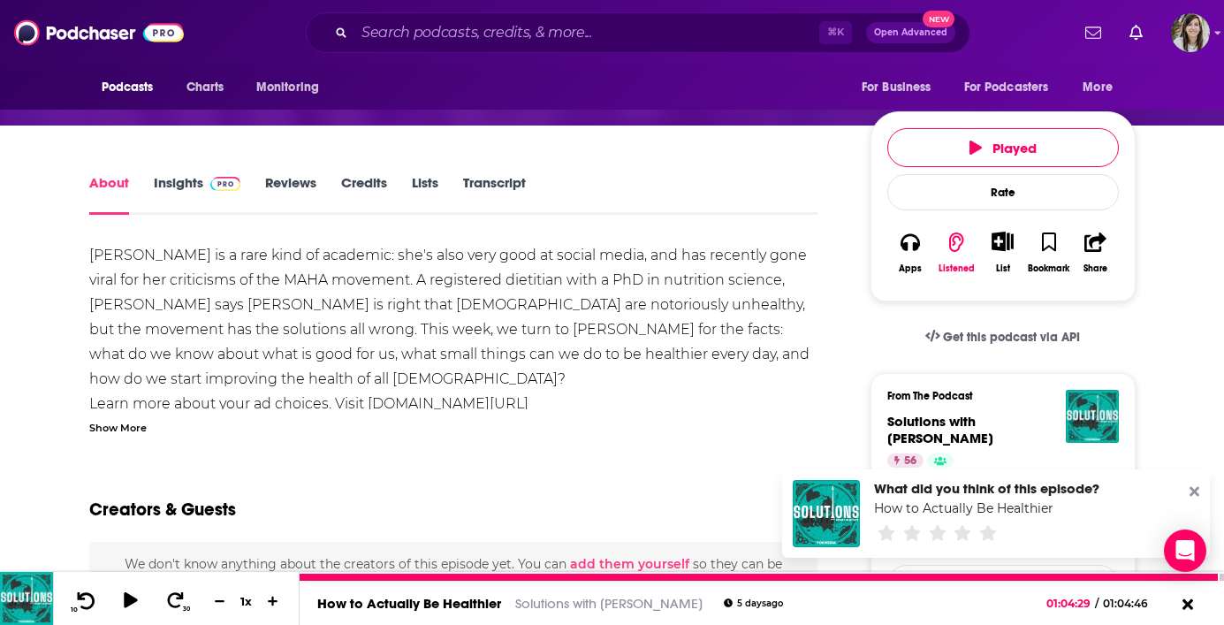
click at [98, 599] on button "10" at bounding box center [84, 601] width 36 height 25
click at [132, 600] on icon at bounding box center [130, 600] width 15 height 18
click at [131, 609] on button at bounding box center [131, 601] width 31 height 22
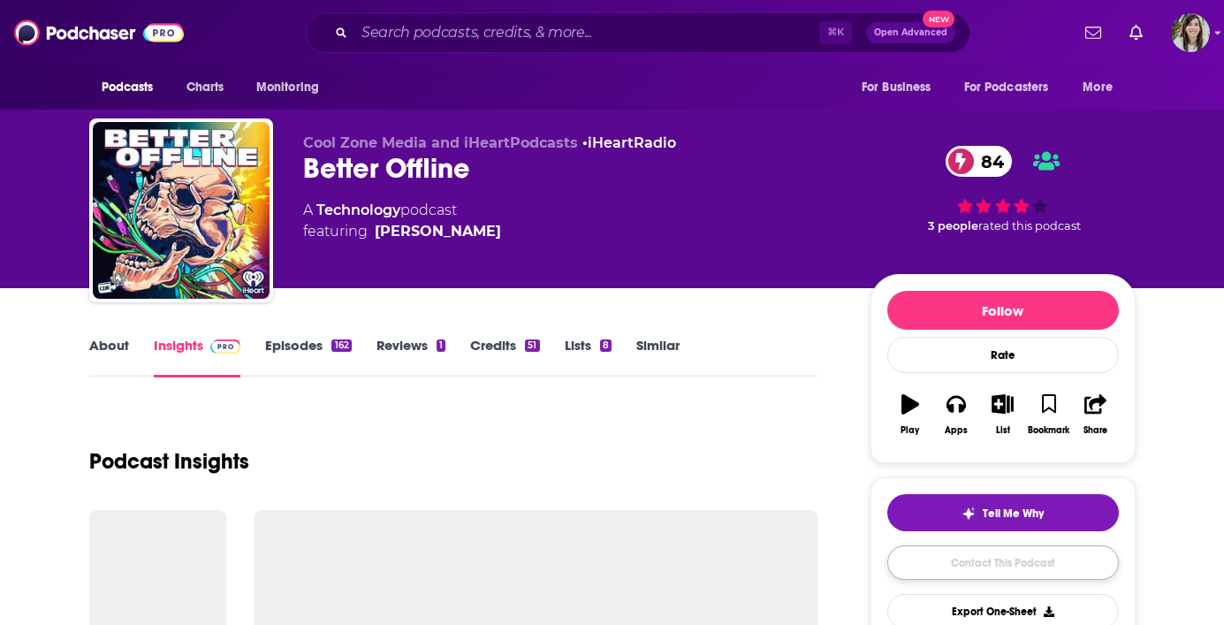
click at [944, 555] on link "Contact This Podcast" at bounding box center [1003, 562] width 232 height 34
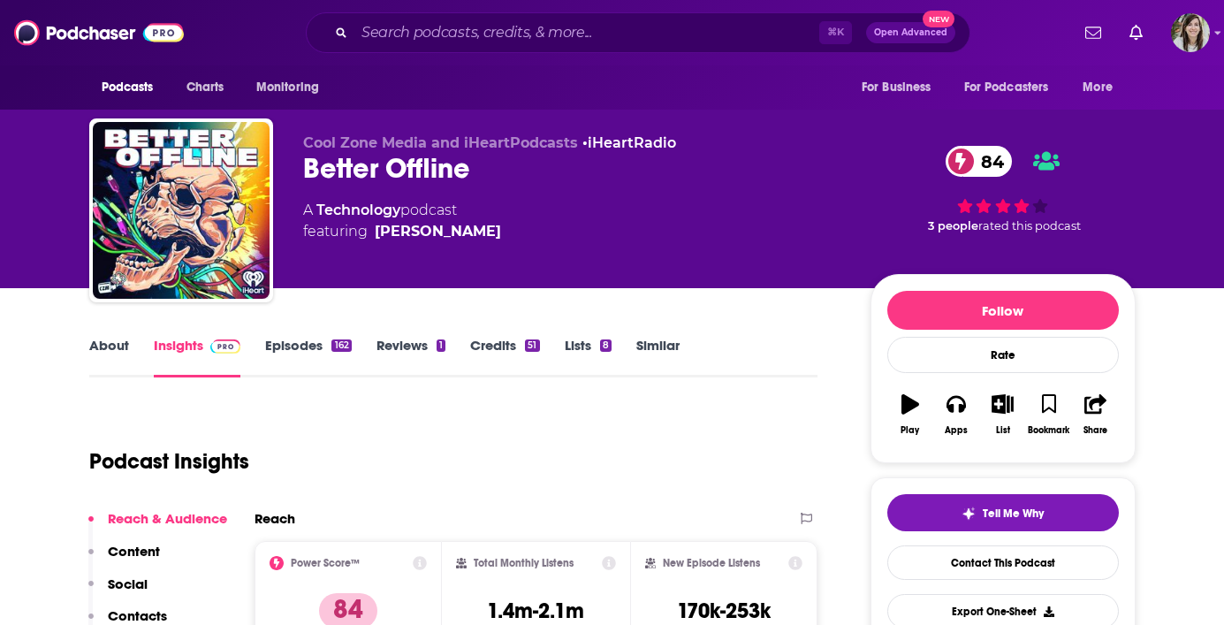
click at [299, 341] on link "Episodes 162" at bounding box center [308, 357] width 86 height 41
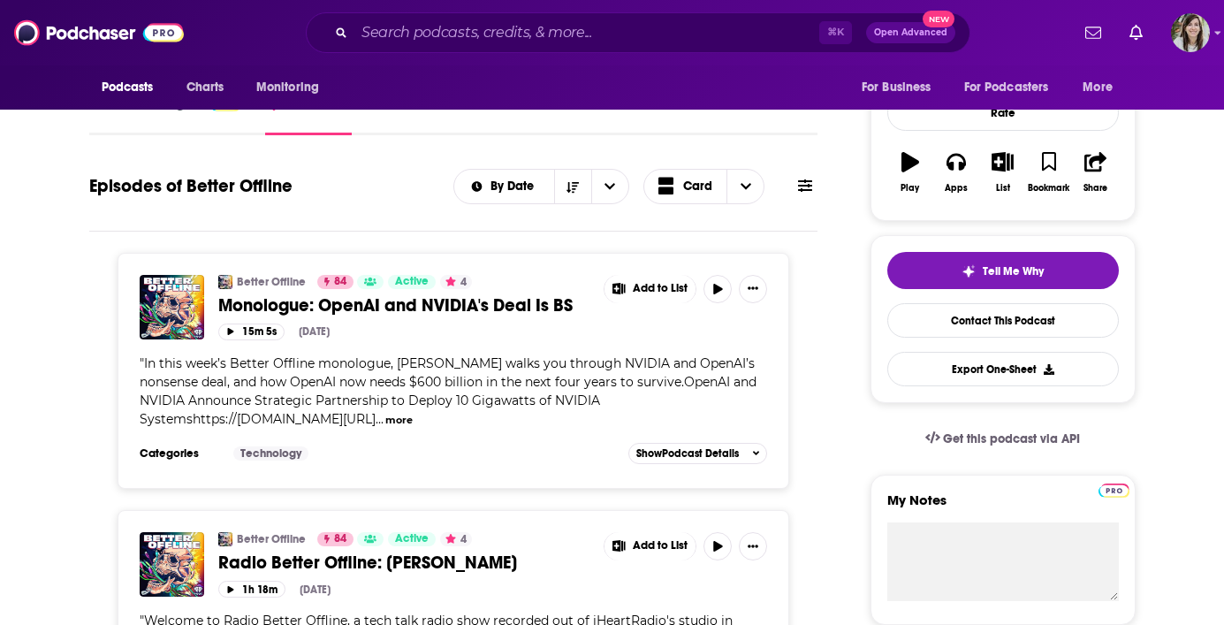
scroll to position [278, 0]
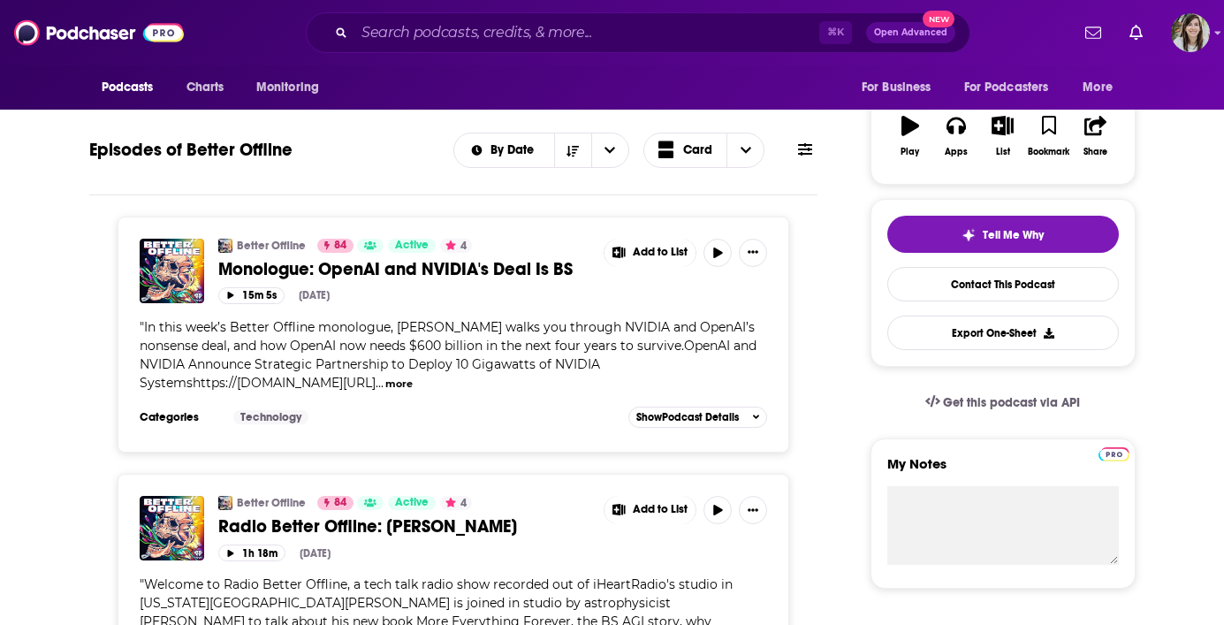
click at [388, 269] on span "Monologue: OpenAI and NVIDIA's Deal Is BS" at bounding box center [395, 269] width 354 height 22
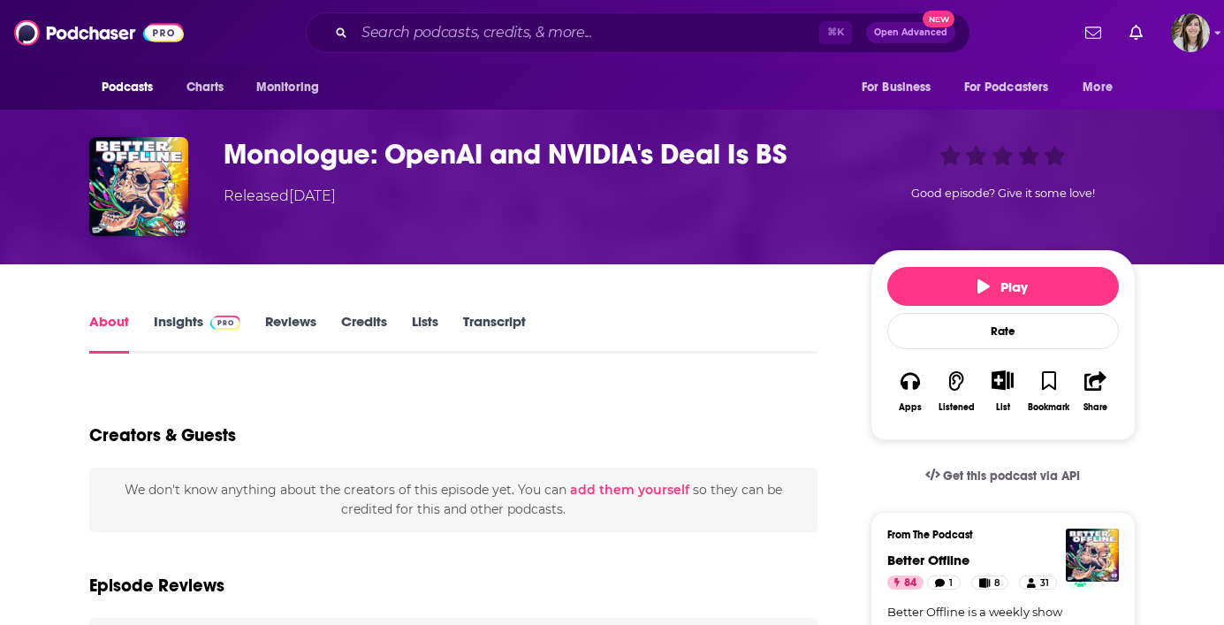
scroll to position [110, 0]
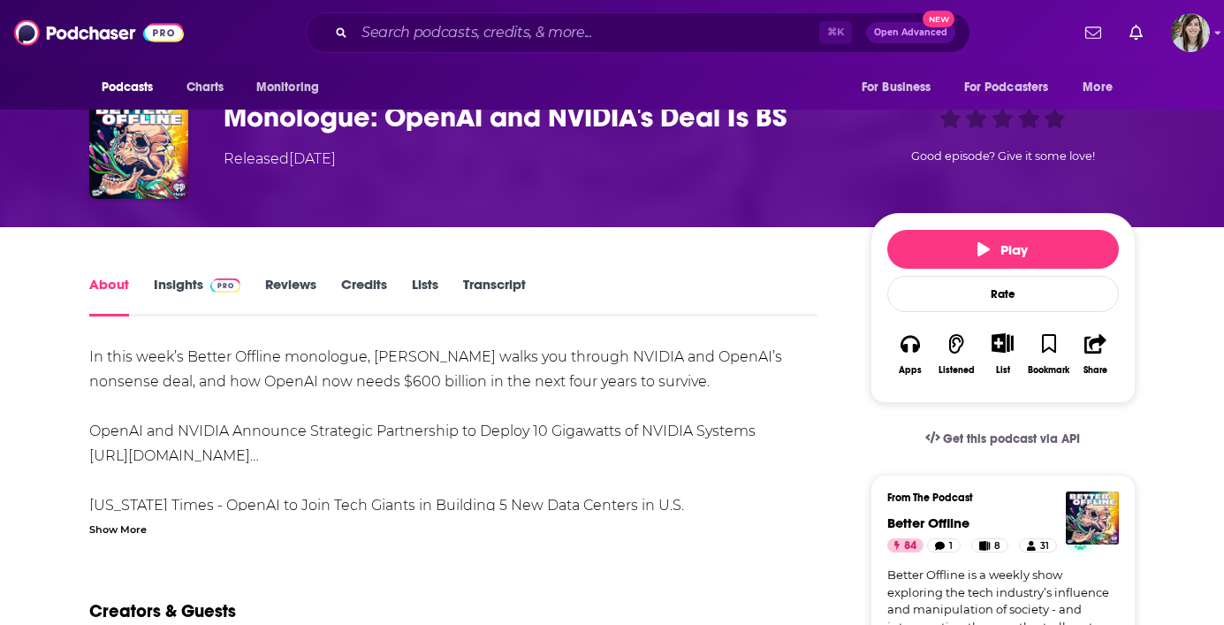
click at [497, 295] on link "Transcript" at bounding box center [494, 296] width 63 height 41
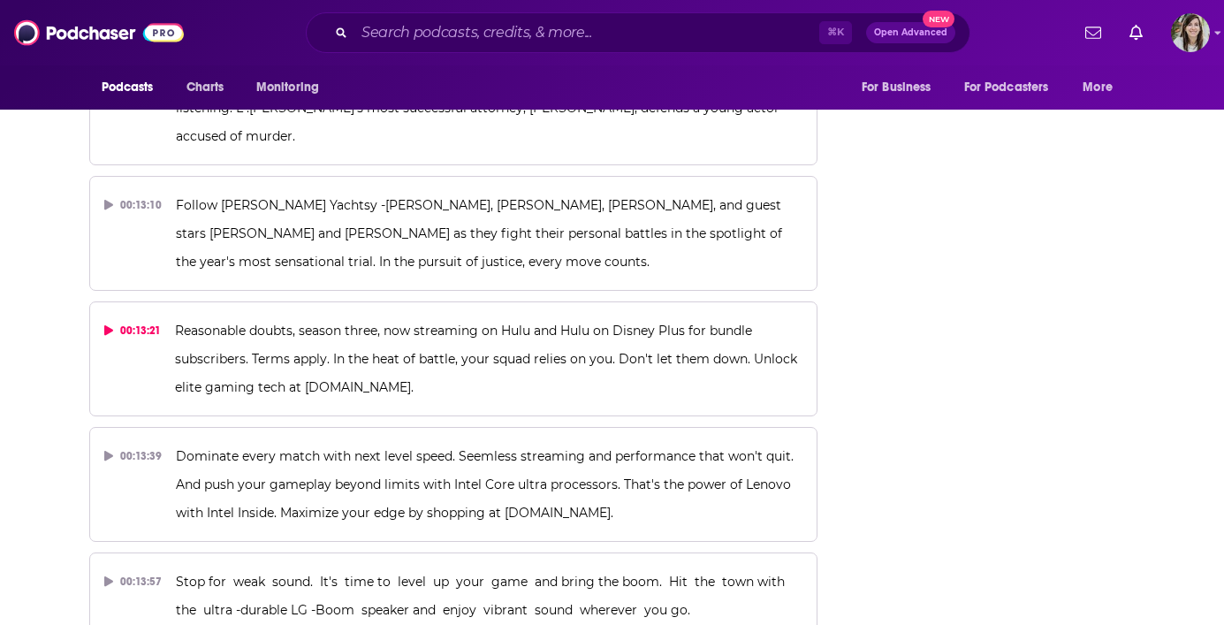
scroll to position [7362, 0]
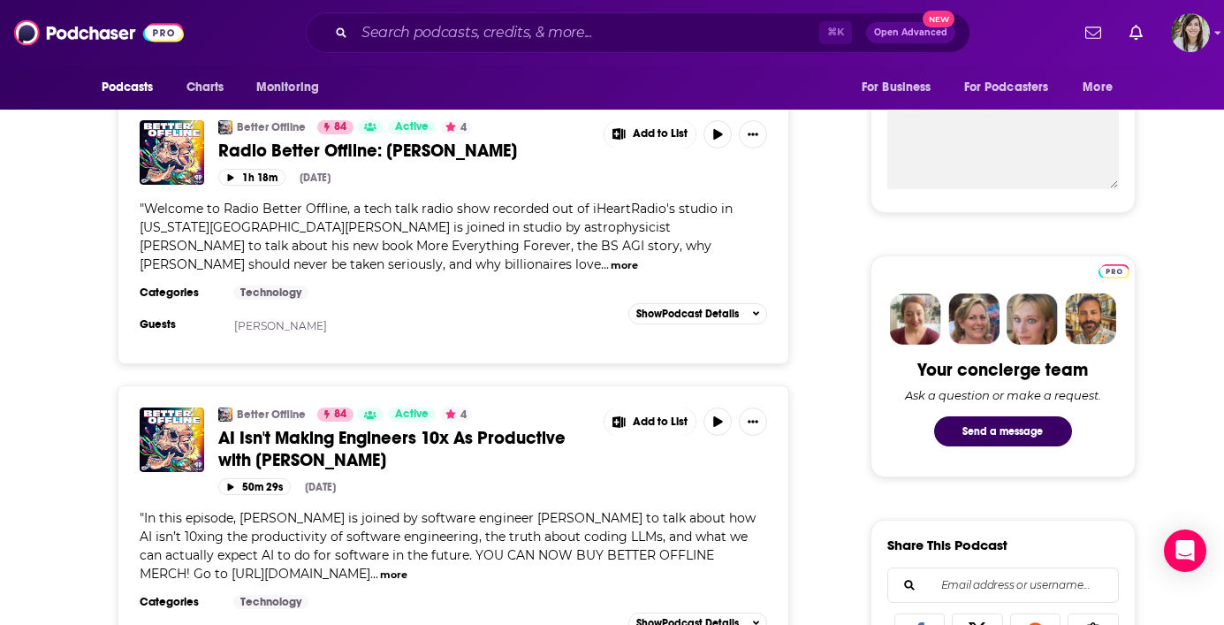
scroll to position [655, 0]
click at [436, 452] on link "AI Isn't Making Engineers 10x As Productive with Colton Voege" at bounding box center [404, 448] width 373 height 44
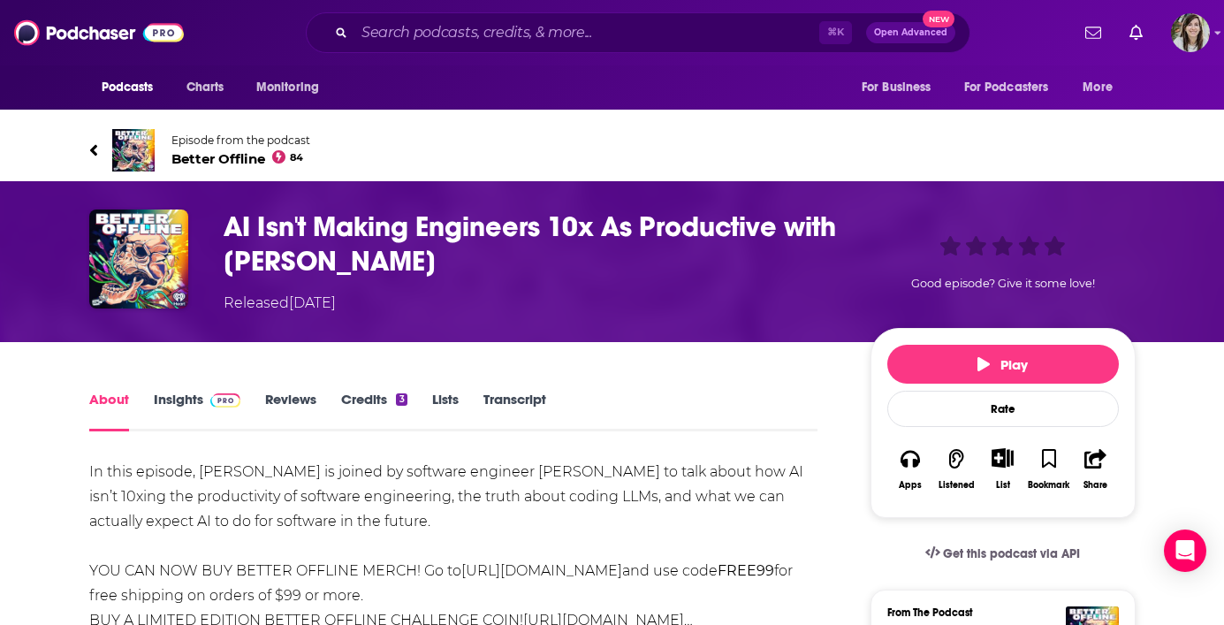
click at [502, 396] on link "Transcript" at bounding box center [514, 411] width 63 height 41
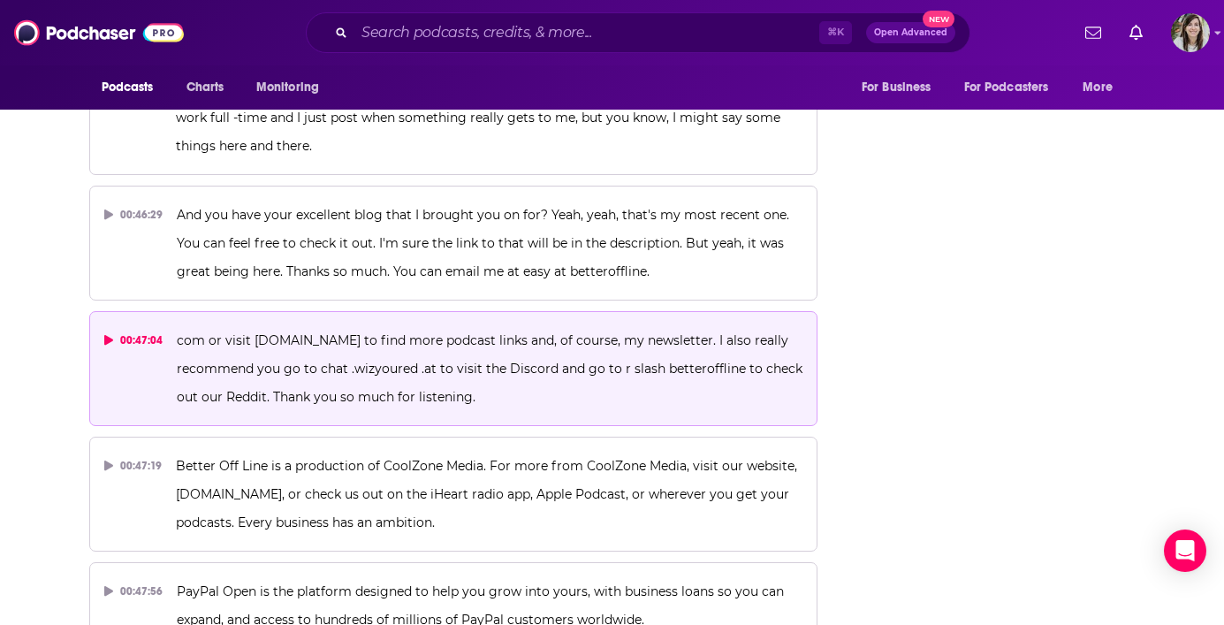
scroll to position [23131, 0]
